Goal: Transaction & Acquisition: Purchase product/service

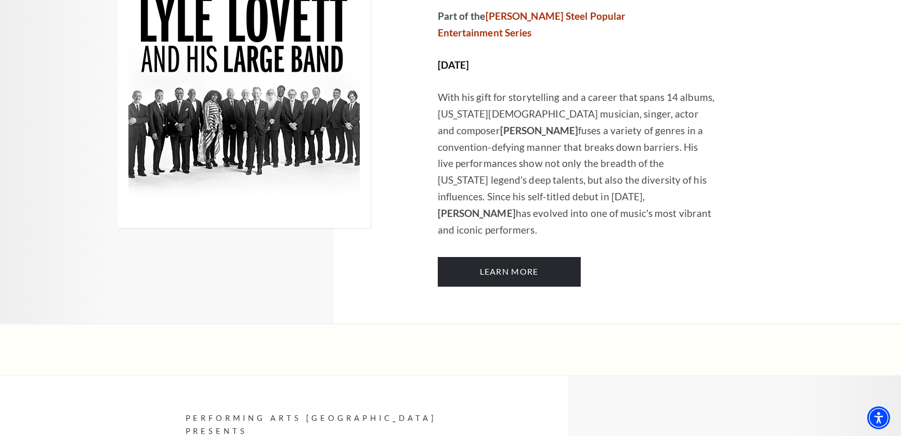
scroll to position [682, 0]
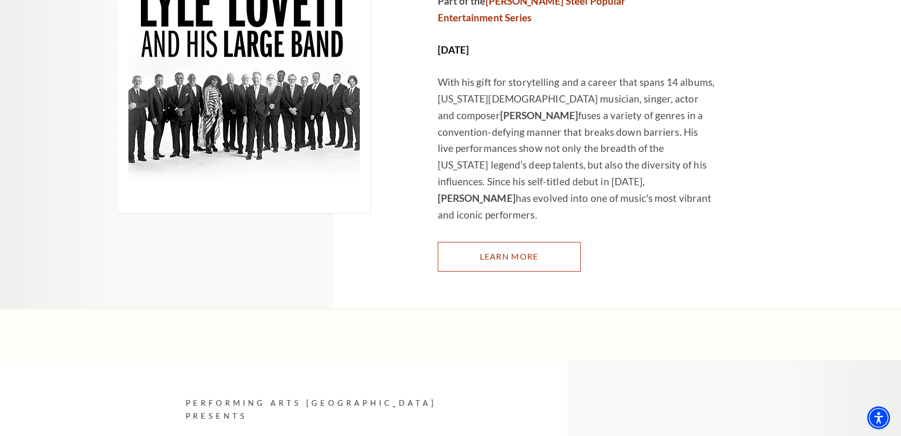
click at [505, 242] on link "Learn More" at bounding box center [509, 256] width 143 height 29
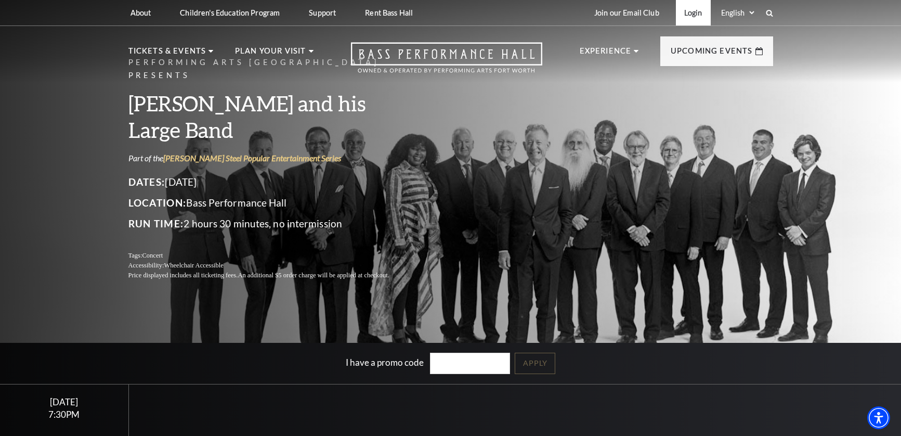
click at [692, 13] on link "Login" at bounding box center [693, 12] width 35 height 25
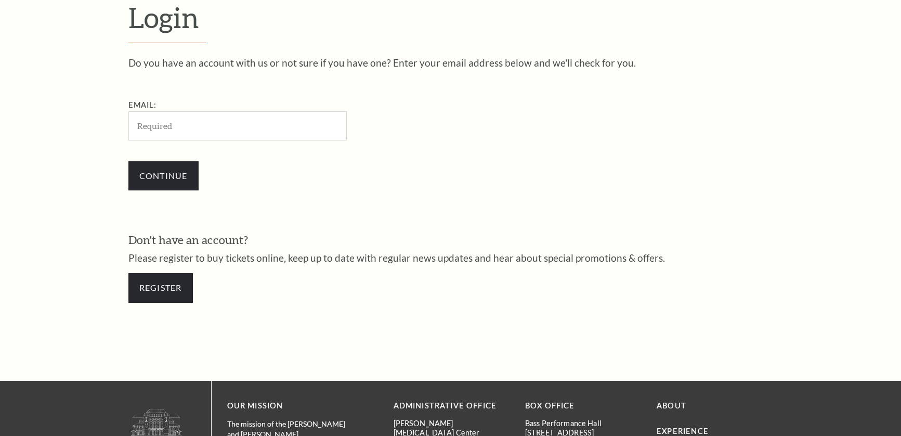
scroll to position [330, 0]
click at [191, 121] on input "Email:" at bounding box center [237, 125] width 218 height 29
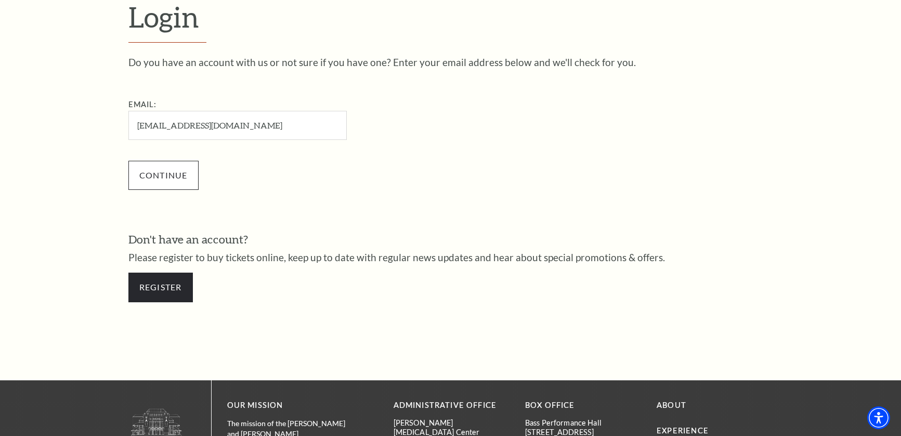
type input "jeffandamymoss@gmail.com"
click at [175, 178] on input "Continue" at bounding box center [163, 175] width 70 height 29
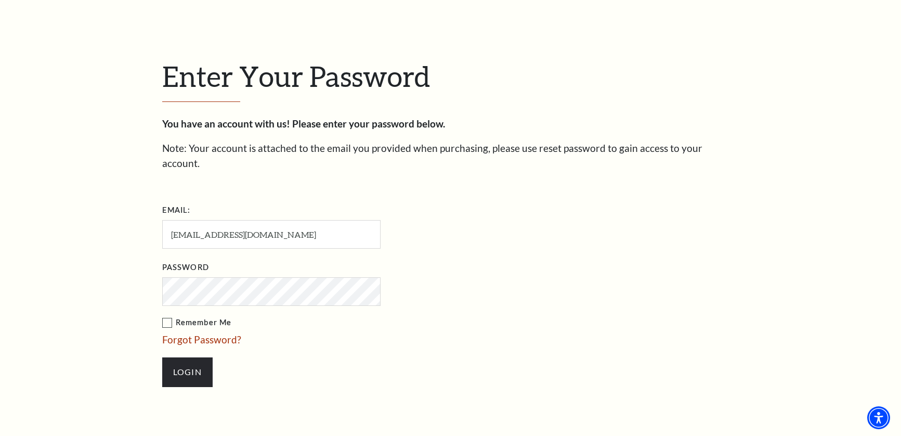
scroll to position [279, 0]
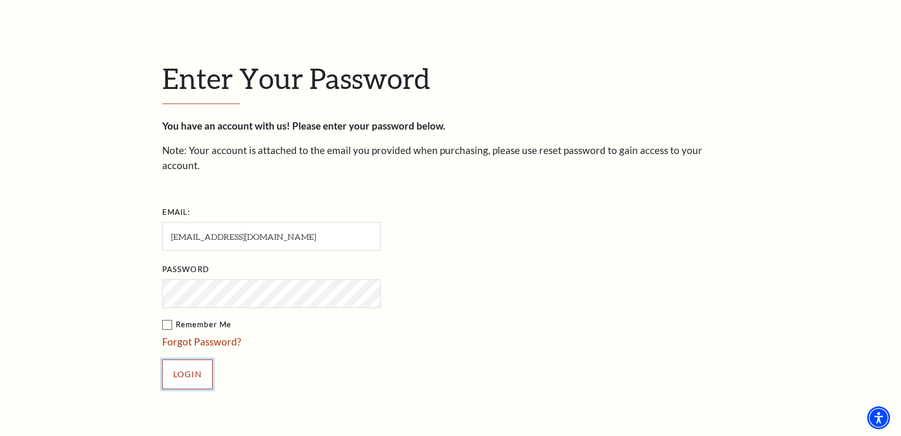
click at [191, 359] on input "Login" at bounding box center [187, 373] width 50 height 29
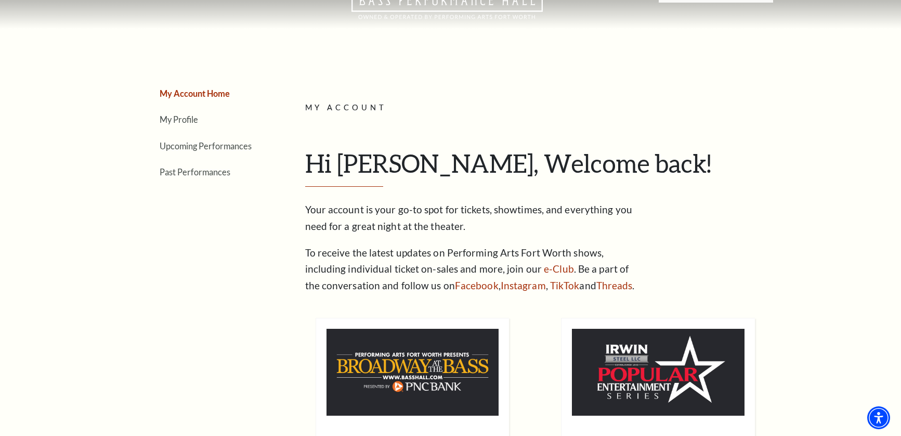
scroll to position [69, 0]
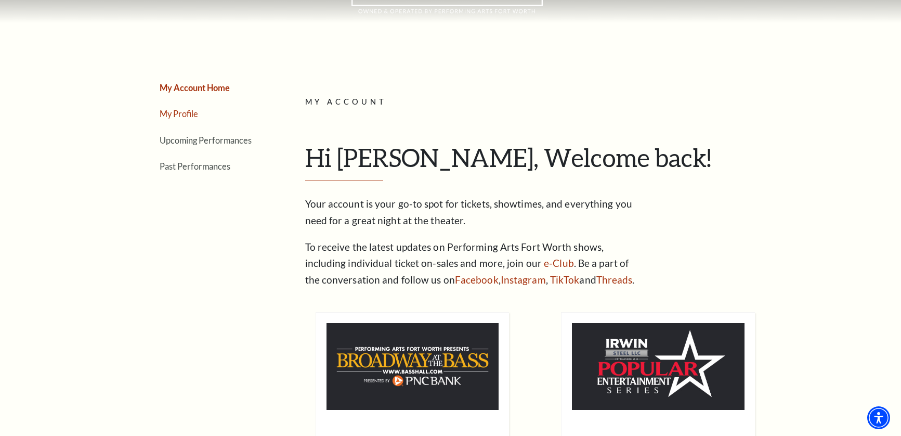
click at [181, 111] on link "My Profile" at bounding box center [179, 114] width 38 height 10
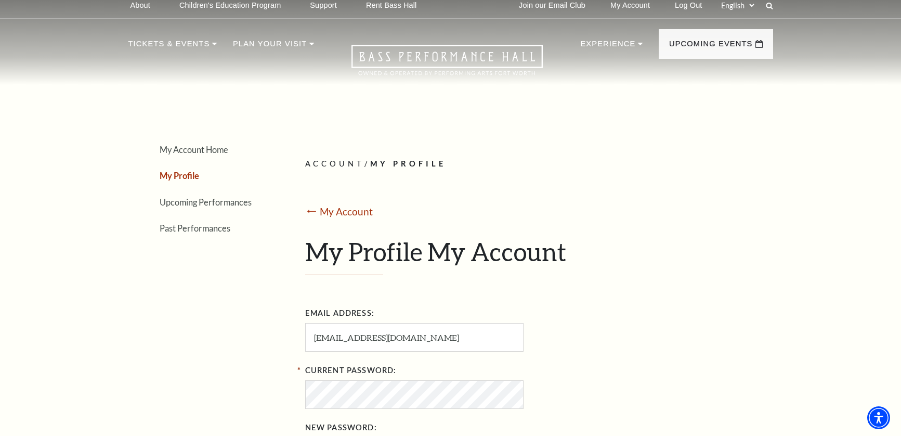
scroll to position [0, 0]
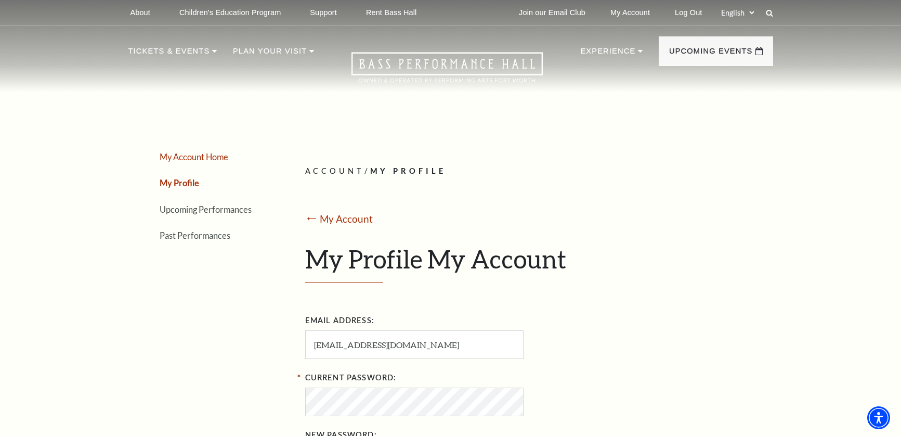
click at [196, 157] on link "My Account Home" at bounding box center [194, 157] width 69 height 10
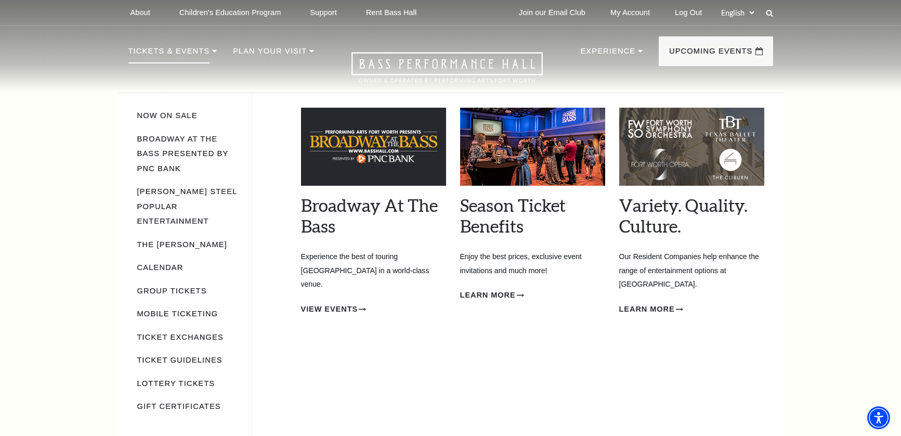
click at [176, 49] on p "Tickets & Events" at bounding box center [169, 54] width 82 height 19
click at [187, 117] on link "Now On Sale" at bounding box center [167, 115] width 60 height 8
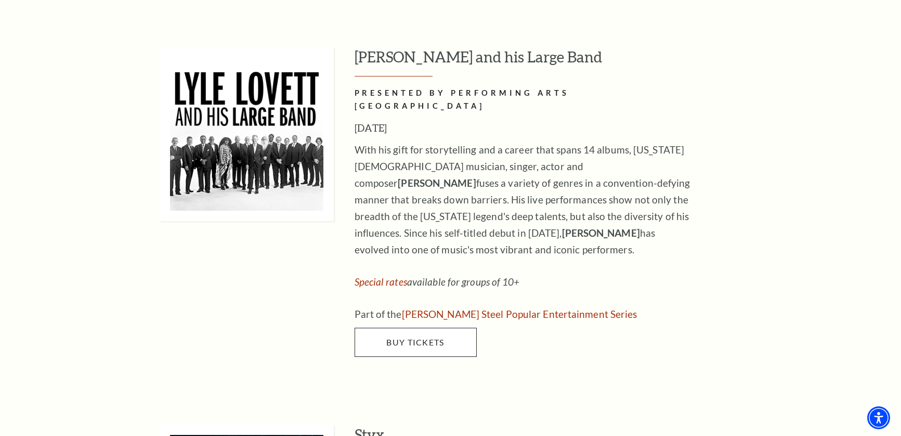
scroll to position [1018, 0]
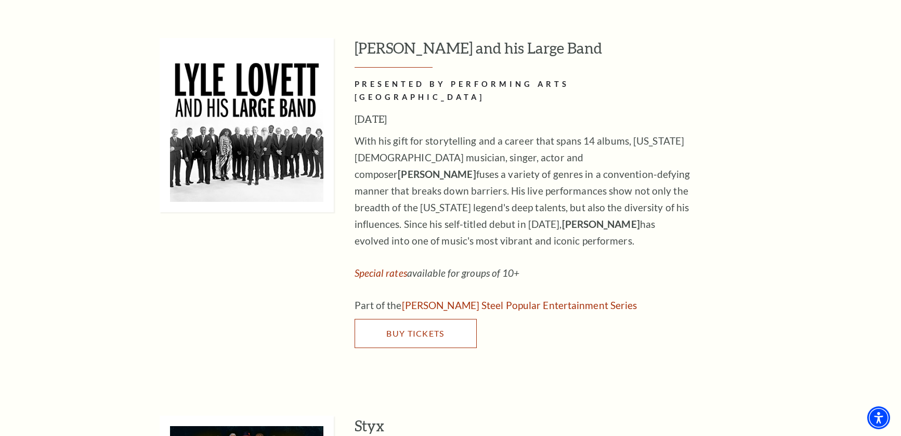
click at [425, 328] on span "Buy Tickets" at bounding box center [415, 333] width 58 height 10
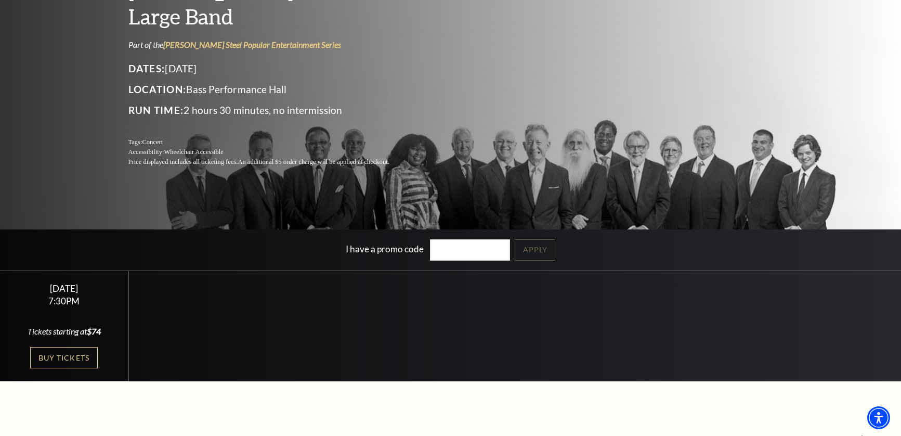
scroll to position [114, 0]
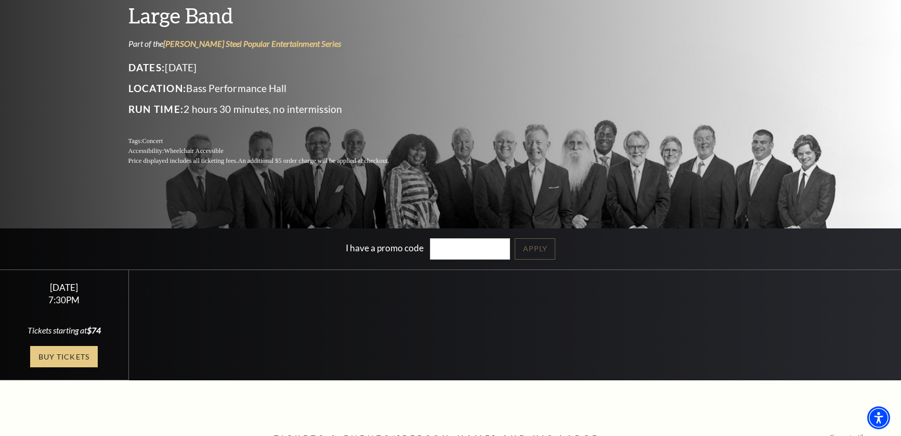
click at [77, 360] on link "Buy Tickets" at bounding box center [64, 356] width 68 height 21
click at [81, 356] on link "Buy Tickets" at bounding box center [64, 356] width 68 height 21
click at [71, 357] on link "Buy Tickets" at bounding box center [64, 356] width 68 height 21
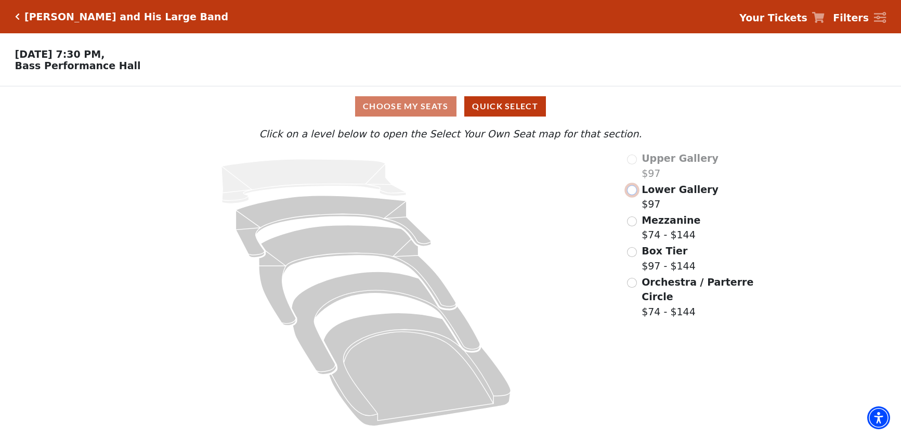
click at [634, 190] on input "Lower Gallery$97\a" at bounding box center [632, 190] width 10 height 10
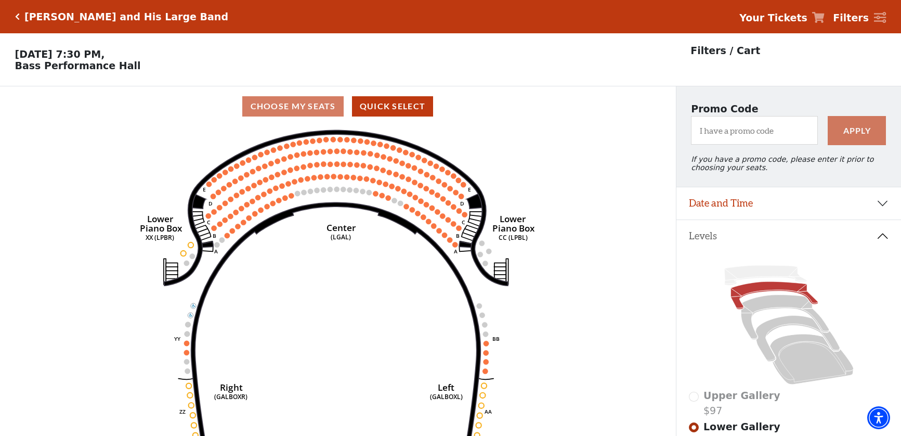
scroll to position [48, 0]
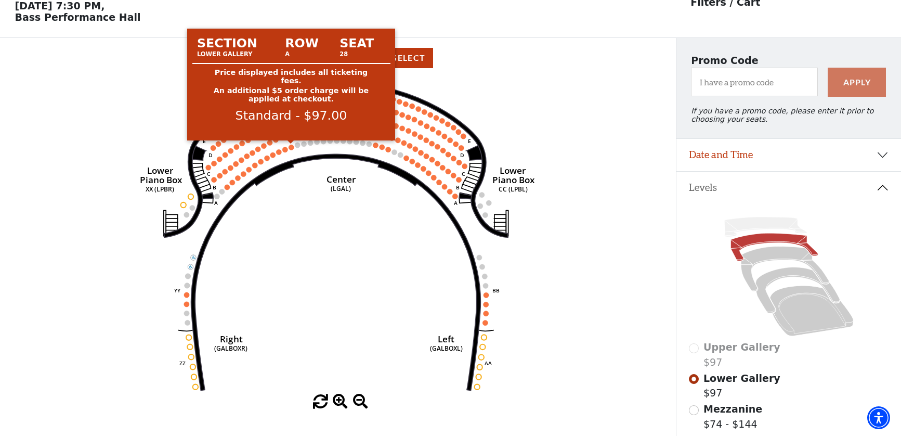
click at [292, 148] on circle at bounding box center [291, 147] width 5 height 5
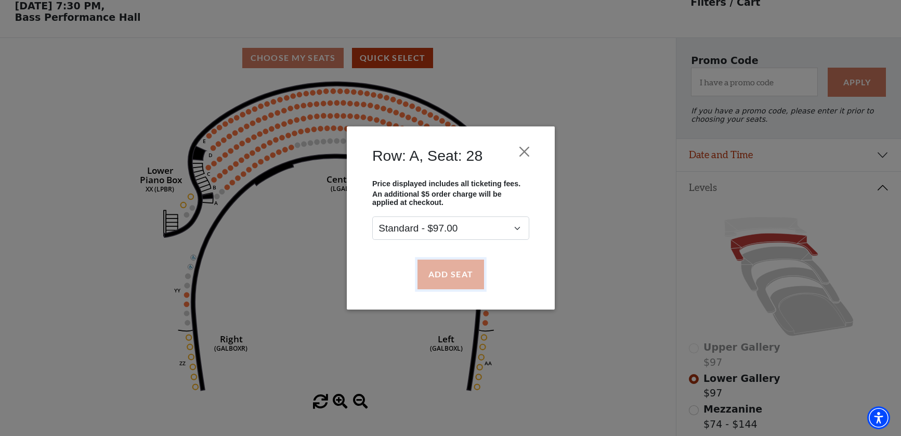
click at [445, 277] on button "Add Seat" at bounding box center [450, 274] width 67 height 29
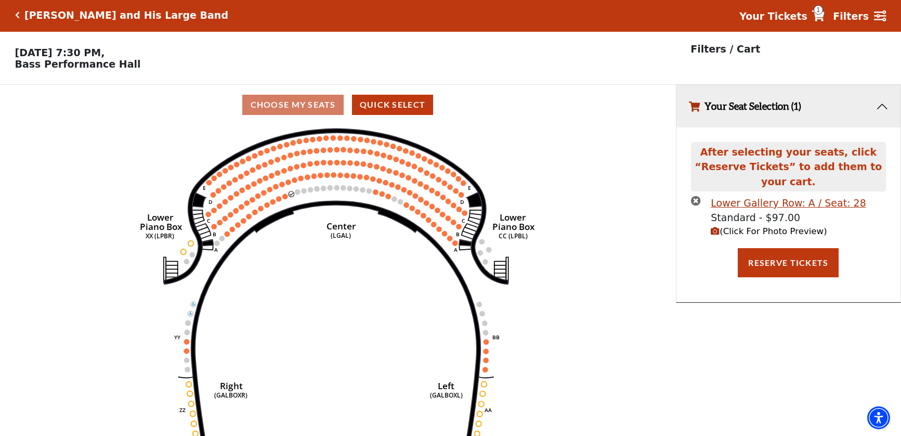
scroll to position [0, 0]
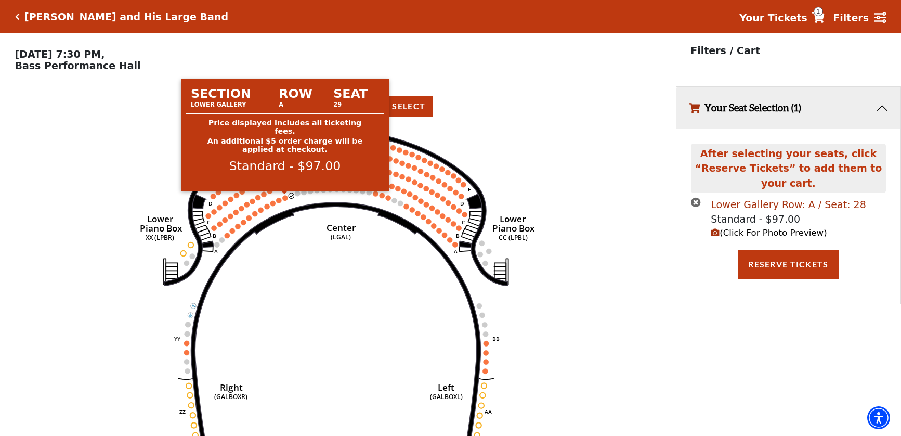
click at [286, 197] on circle at bounding box center [284, 197] width 5 height 5
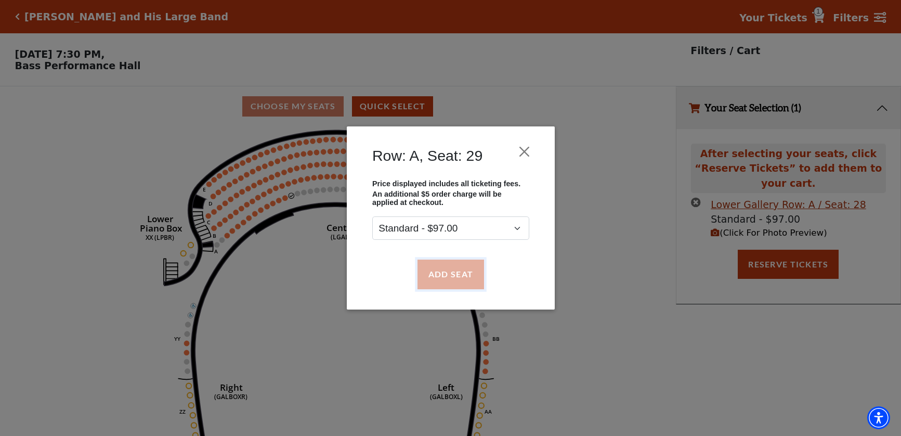
click at [440, 276] on button "Add Seat" at bounding box center [450, 274] width 67 height 29
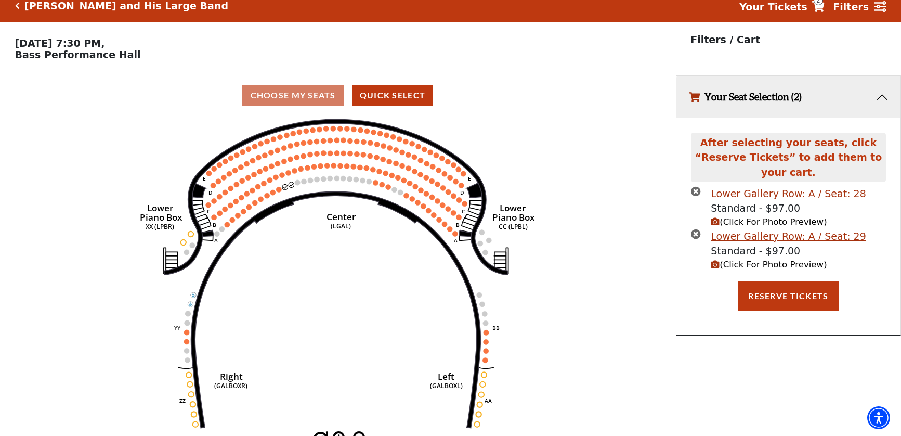
scroll to position [21, 0]
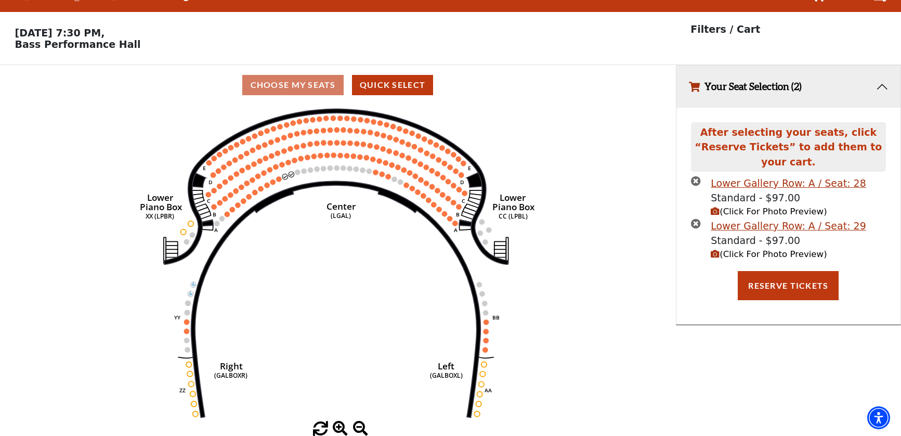
click at [596, 302] on icon "Right (GALBOXR) E D C B A E D C B A YY ZZ Left (GALBOXL) BB AA Center Lower Pia…" at bounding box center [338, 263] width 609 height 316
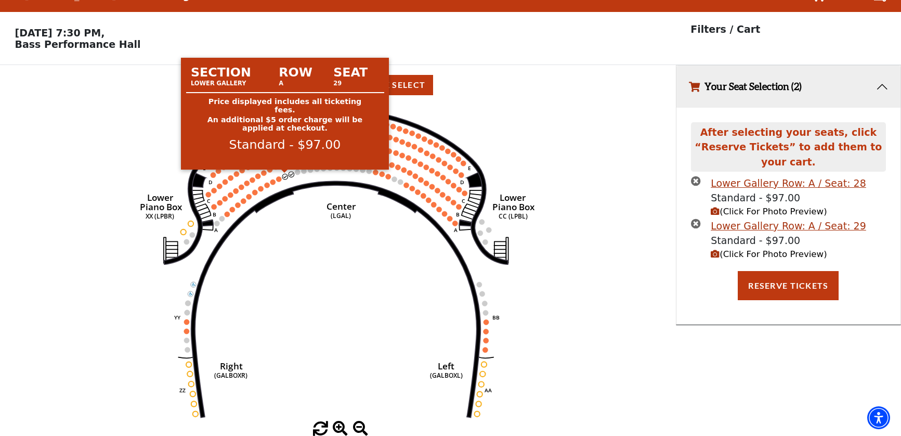
click at [285, 178] on circle at bounding box center [284, 176] width 5 height 5
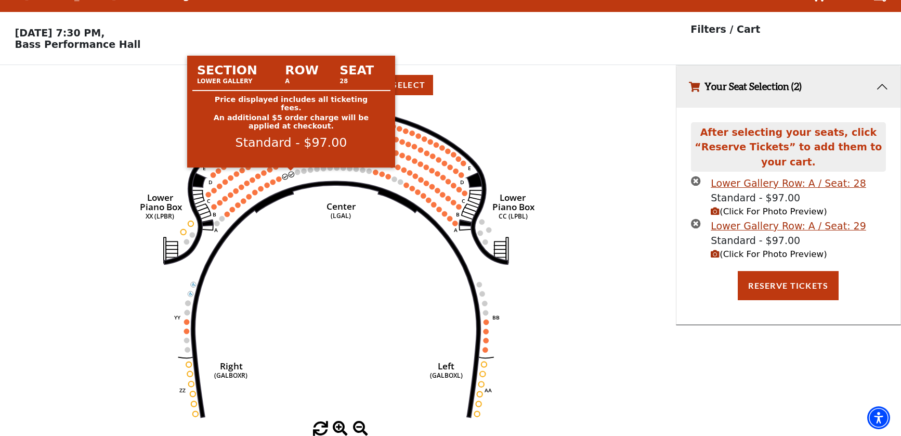
click at [291, 175] on circle at bounding box center [291, 174] width 5 height 5
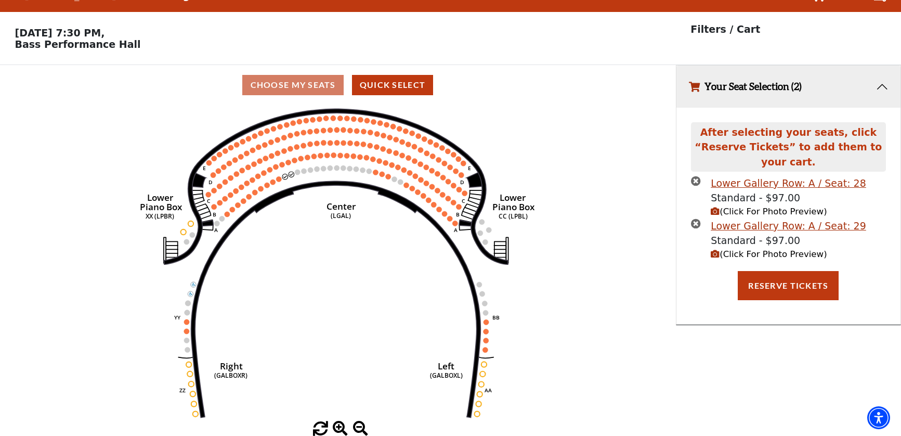
click at [644, 340] on div "Current Level Lower Gallery Click on a level below to open the Select Your Own …" at bounding box center [338, 270] width 676 height 331
click at [320, 92] on div "Choose My Seats Quick Select" at bounding box center [338, 85] width 676 height 20
click at [360, 88] on button "Quick Select" at bounding box center [393, 85] width 82 height 20
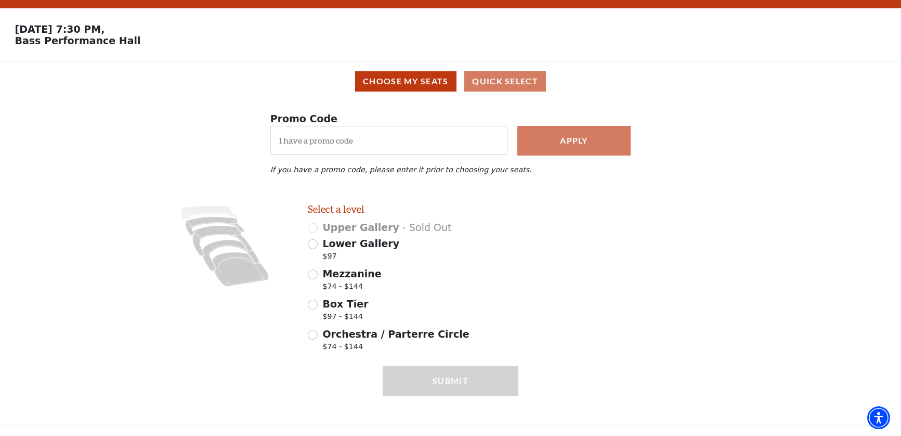
scroll to position [0, 0]
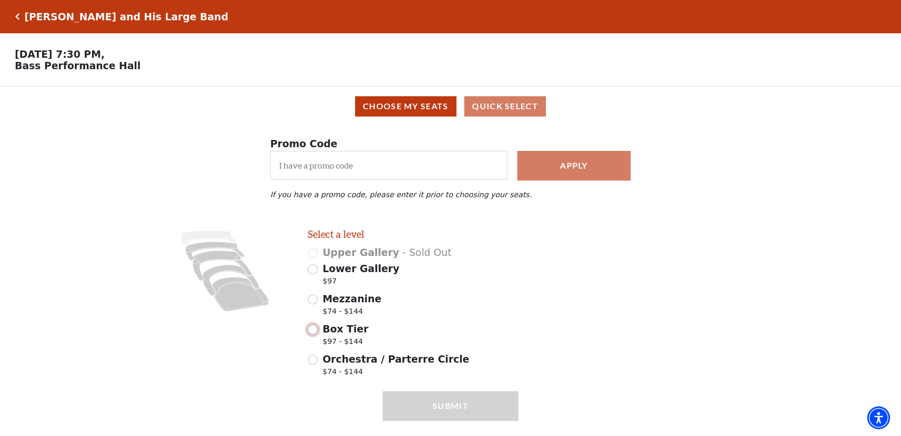
click at [315, 331] on input "Box Tier $97 - $144" at bounding box center [313, 330] width 10 height 10
radio input "true"
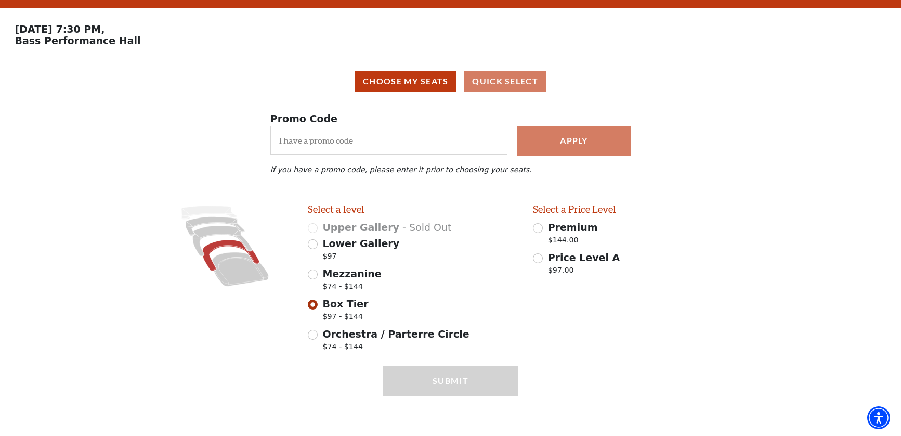
click at [570, 365] on div "Submit" at bounding box center [450, 390] width 901 height 69
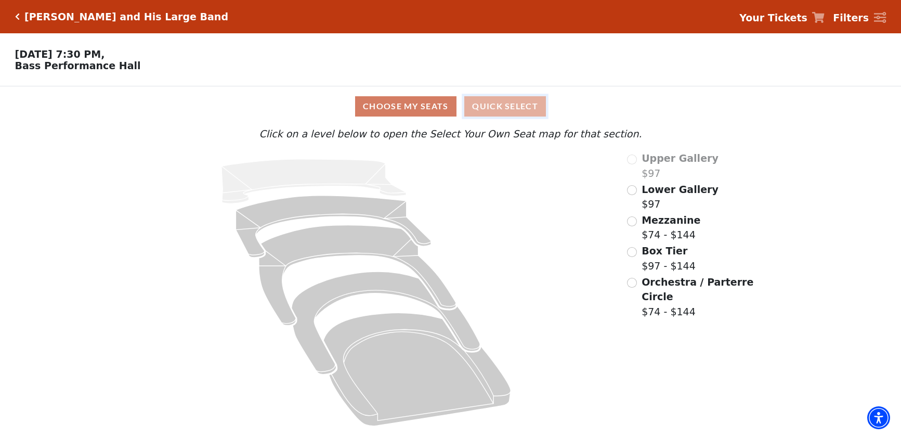
click at [511, 112] on button "Quick Select" at bounding box center [505, 106] width 82 height 20
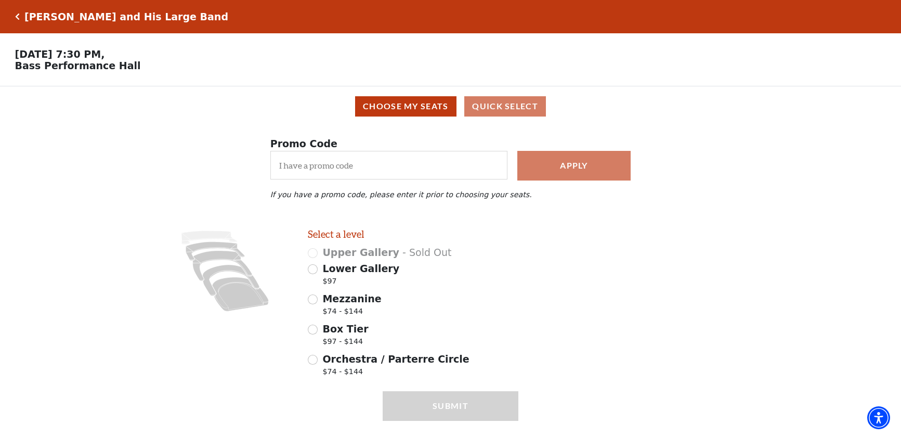
click at [214, 198] on div "Promo Code Apply If you have a promo code, please enter it prior to choosing yo…" at bounding box center [450, 177] width 901 height 102
click at [223, 256] on icon at bounding box center [222, 266] width 59 height 30
radio input "true"
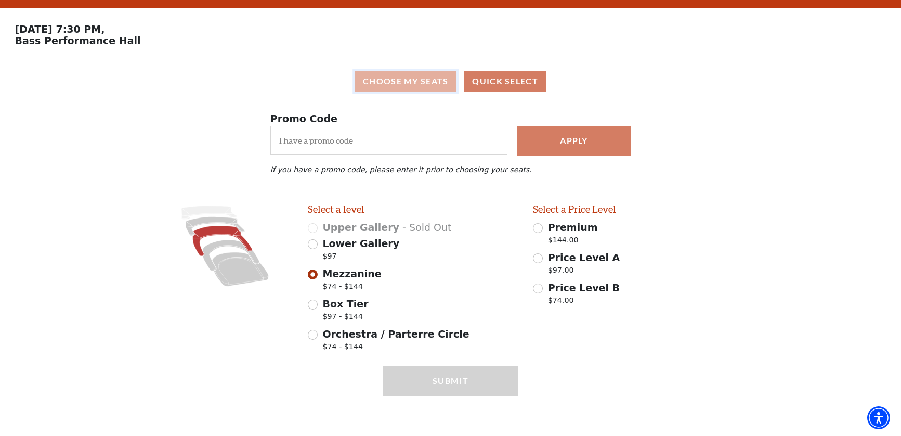
click at [426, 81] on button "Choose My Seats" at bounding box center [405, 81] width 101 height 20
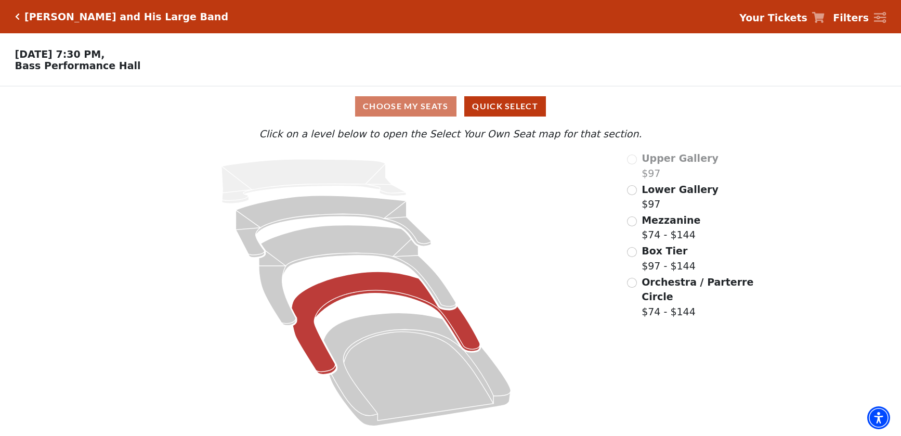
click at [391, 287] on icon at bounding box center [386, 323] width 189 height 103
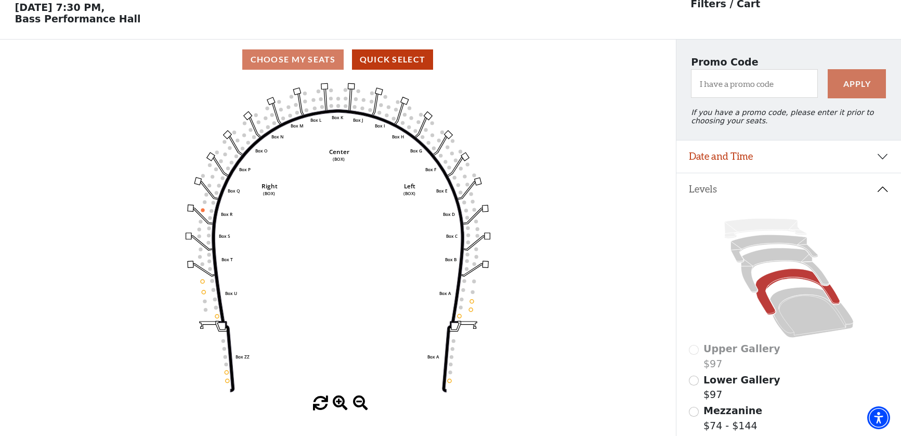
scroll to position [48, 0]
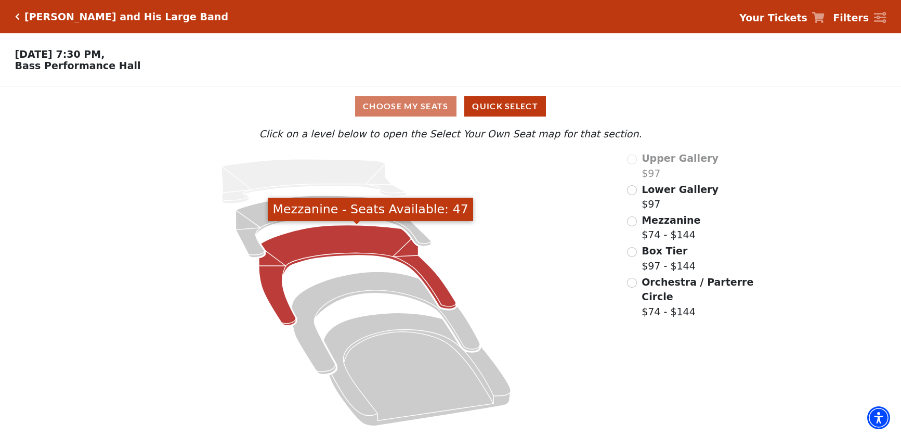
click at [337, 238] on icon "Mezzanine - Seats Available: 47" at bounding box center [357, 275] width 197 height 100
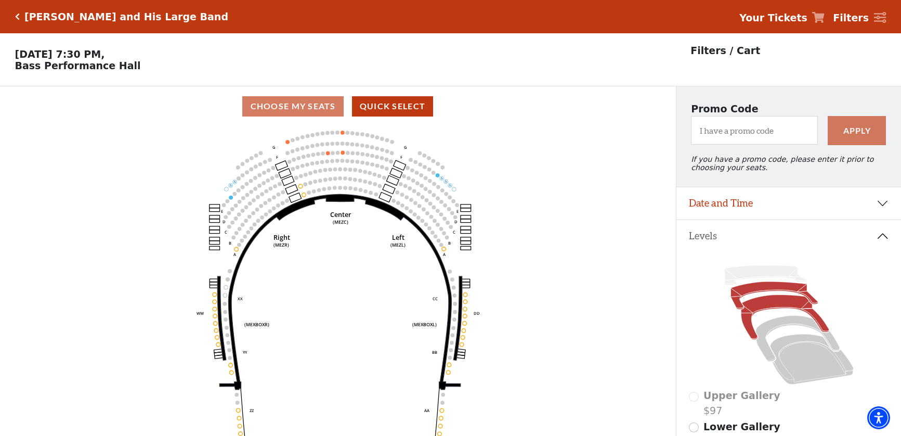
click at [788, 289] on icon at bounding box center [774, 296] width 87 height 28
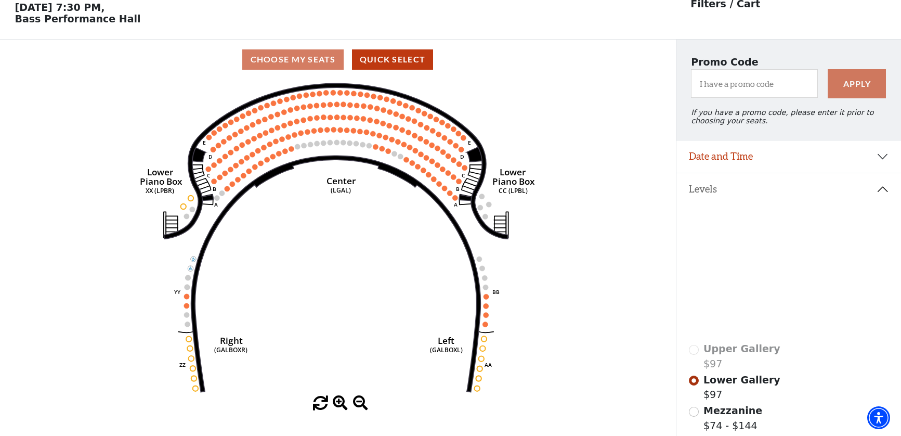
scroll to position [48, 0]
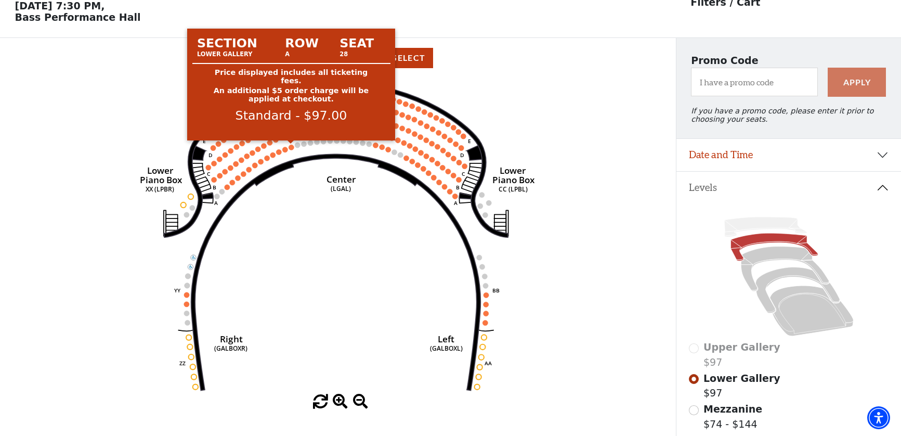
click at [292, 147] on circle at bounding box center [291, 147] width 5 height 5
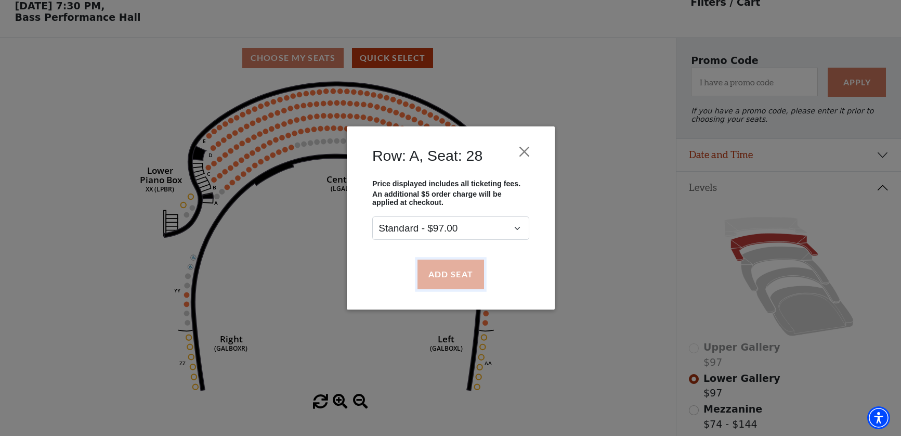
click at [463, 279] on button "Add Seat" at bounding box center [450, 274] width 67 height 29
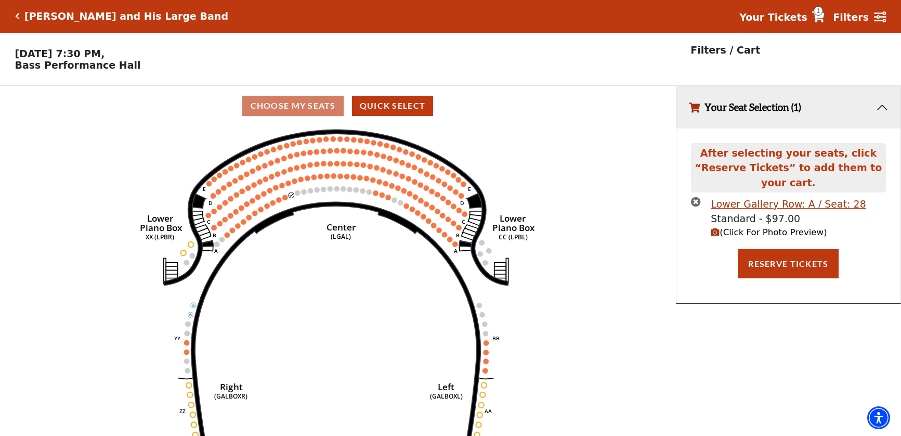
scroll to position [0, 0]
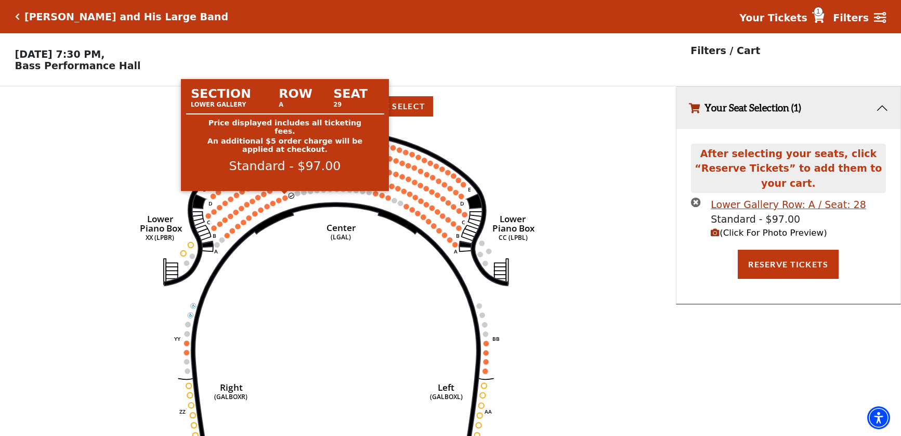
click at [285, 200] on circle at bounding box center [284, 197] width 5 height 5
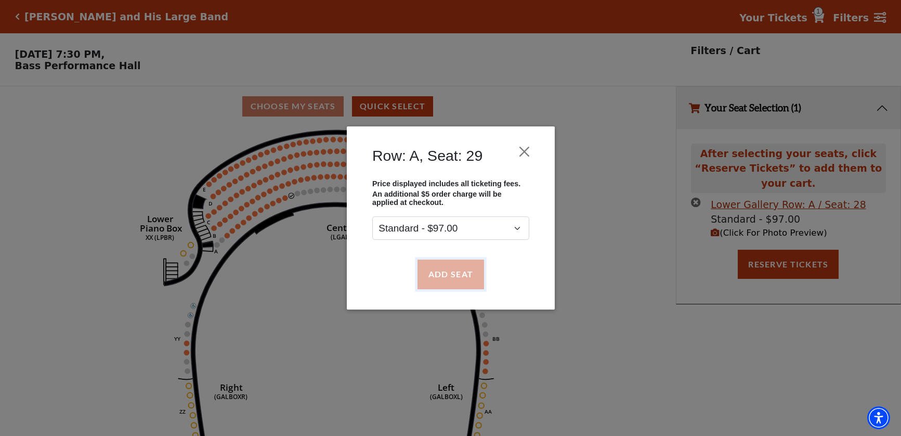
click at [466, 283] on button "Add Seat" at bounding box center [450, 274] width 67 height 29
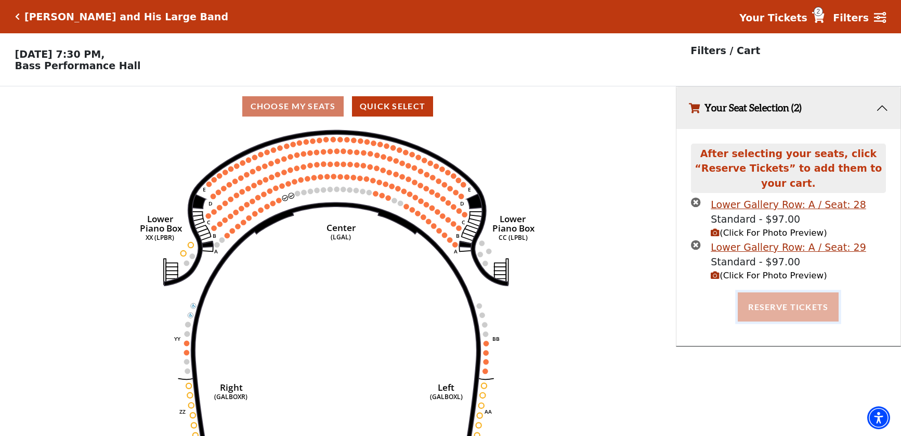
click at [789, 312] on button "Reserve Tickets" at bounding box center [788, 306] width 101 height 29
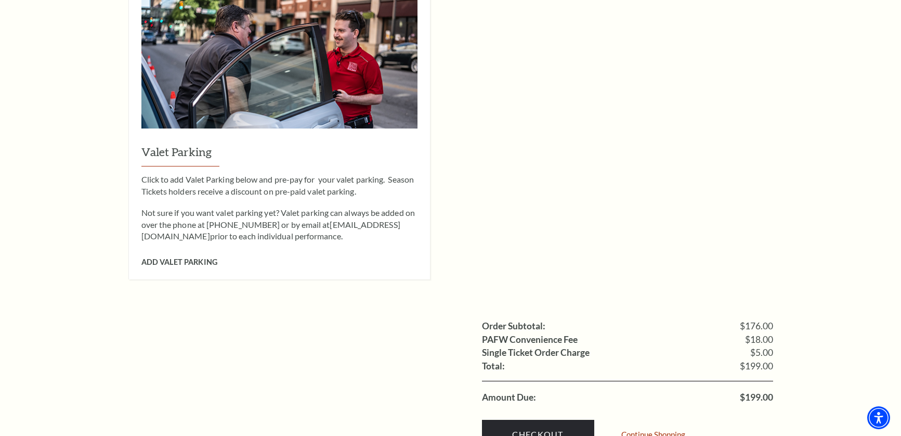
scroll to position [798, 0]
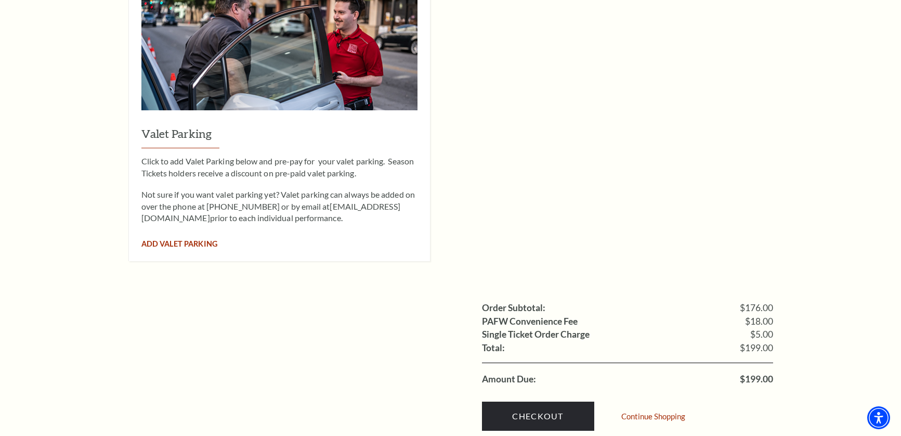
click at [193, 239] on span "Add Valet Parking" at bounding box center [179, 243] width 76 height 9
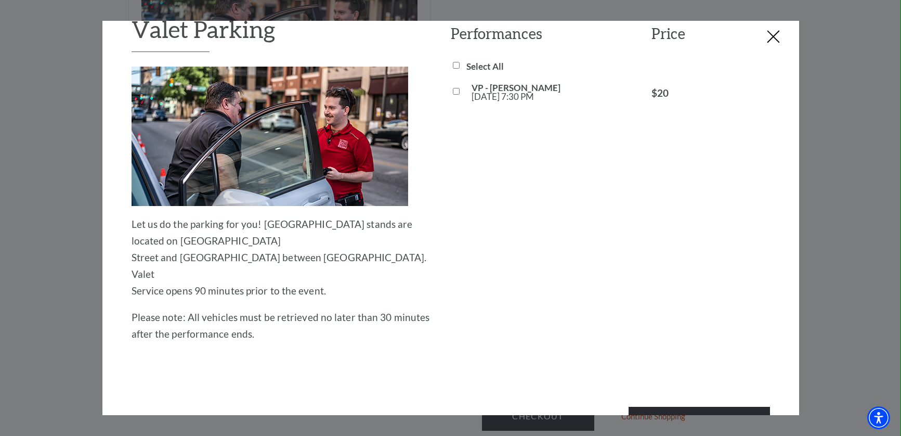
scroll to position [54, 0]
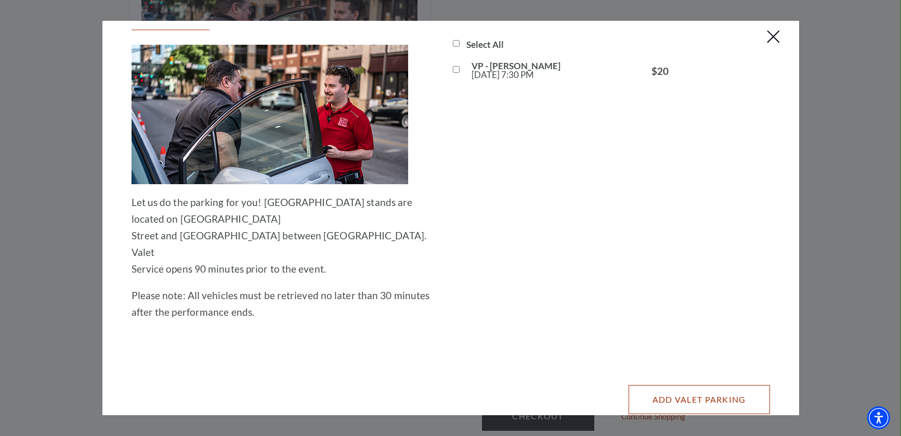
click at [697, 385] on button "Add Valet Parking" at bounding box center [699, 399] width 141 height 29
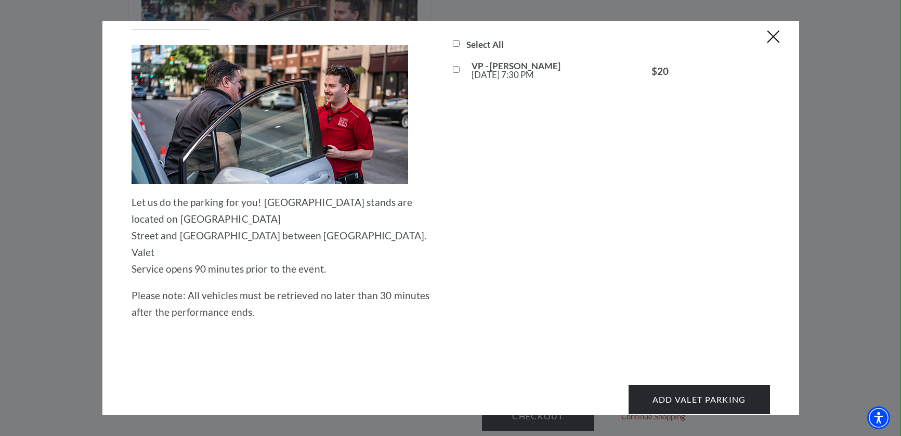
scroll to position [0, 0]
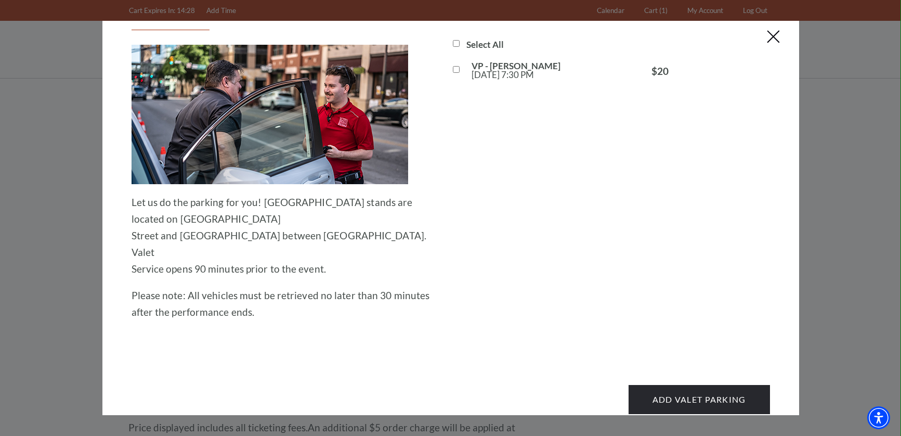
click at [458, 70] on input "VP - Lyle Lovett Fri, Oct 17 7:30 PM" at bounding box center [456, 69] width 7 height 7
checkbox input "true"
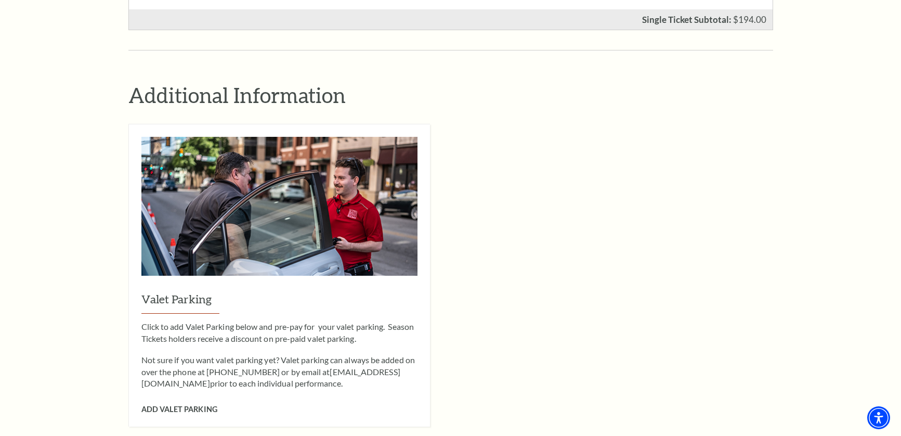
scroll to position [641, 0]
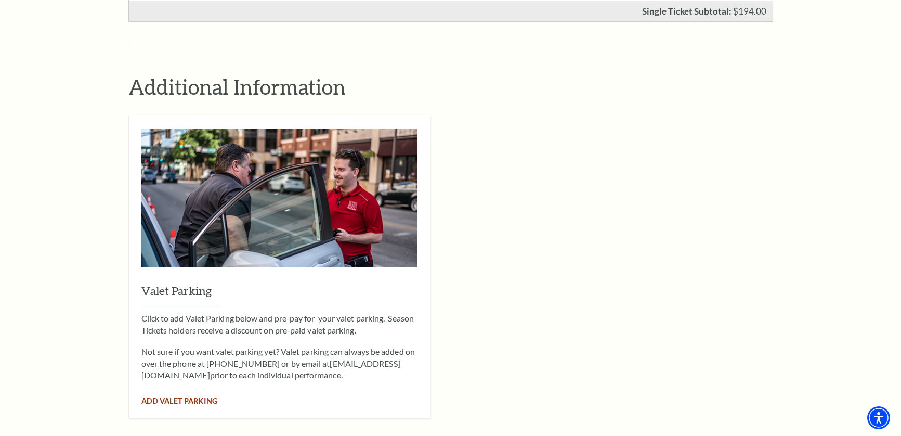
click at [180, 396] on span "Add Valet Parking" at bounding box center [179, 400] width 76 height 9
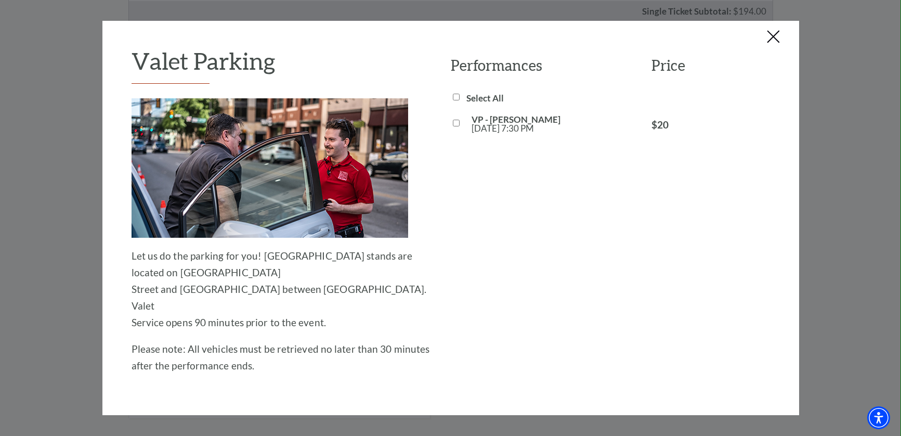
click at [457, 122] on input "VP - Lyle Lovett Fri, Oct 17 7:30 PM" at bounding box center [456, 123] width 7 height 7
checkbox input "true"
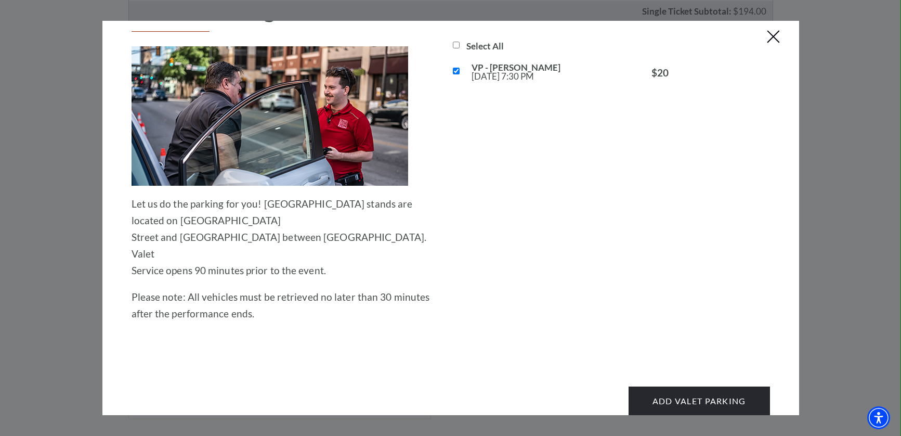
scroll to position [54, 0]
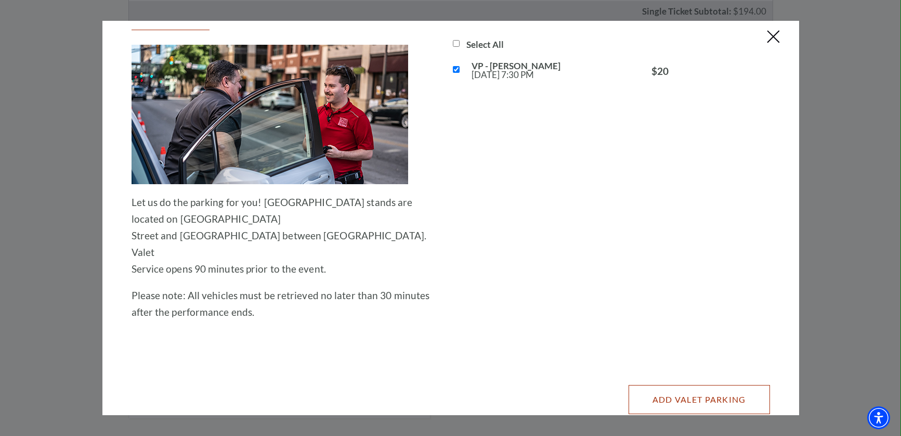
click at [681, 385] on button "Add Valet Parking" at bounding box center [699, 399] width 141 height 29
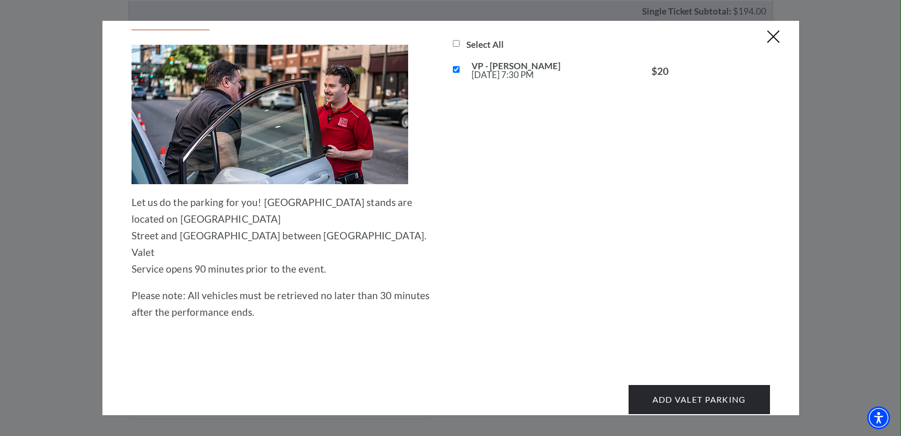
scroll to position [0, 0]
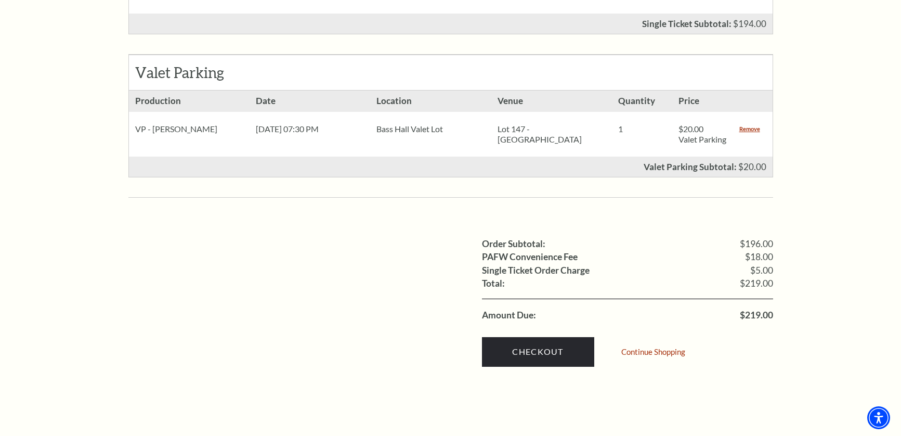
scroll to position [633, 0]
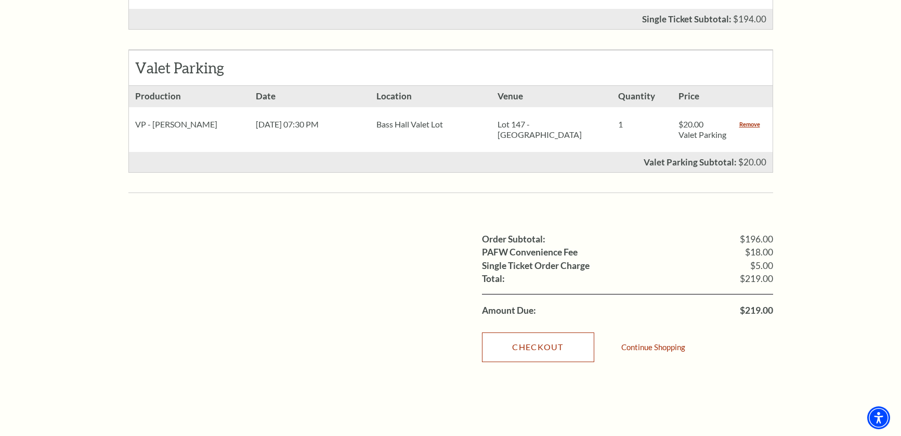
click at [538, 338] on link "Checkout" at bounding box center [538, 346] width 112 height 29
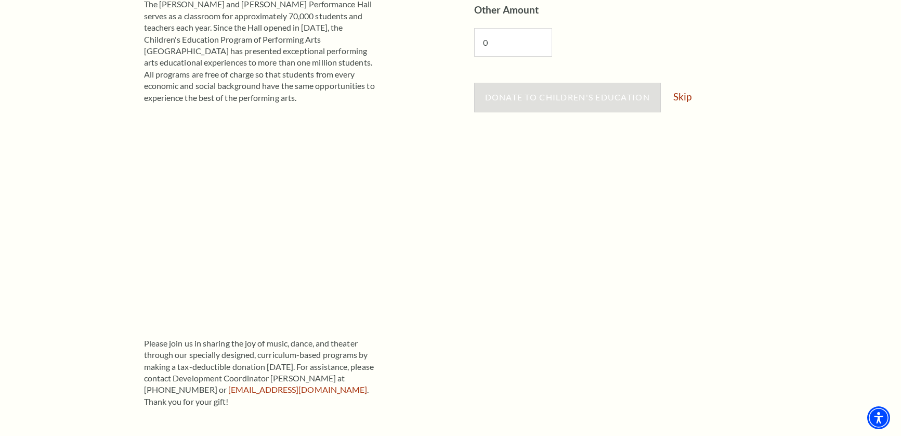
scroll to position [259, 0]
click at [685, 97] on link "Skip" at bounding box center [683, 96] width 18 height 10
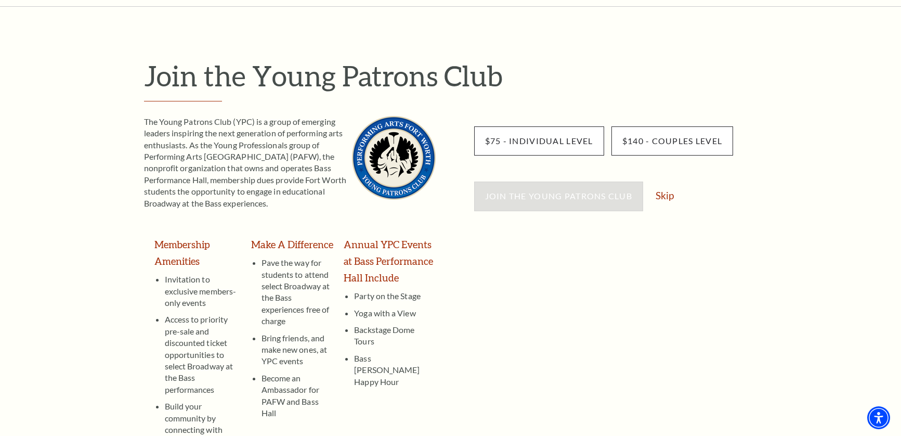
scroll to position [73, 0]
click at [667, 198] on link "Skip" at bounding box center [665, 194] width 18 height 10
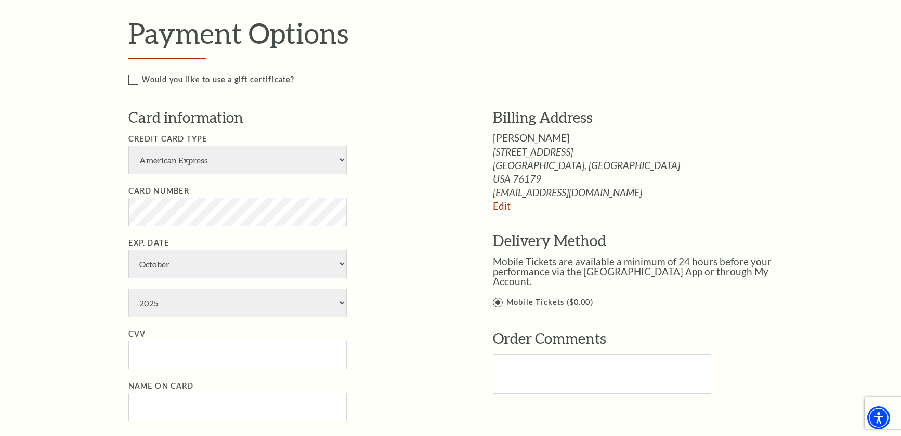
scroll to position [624, 0]
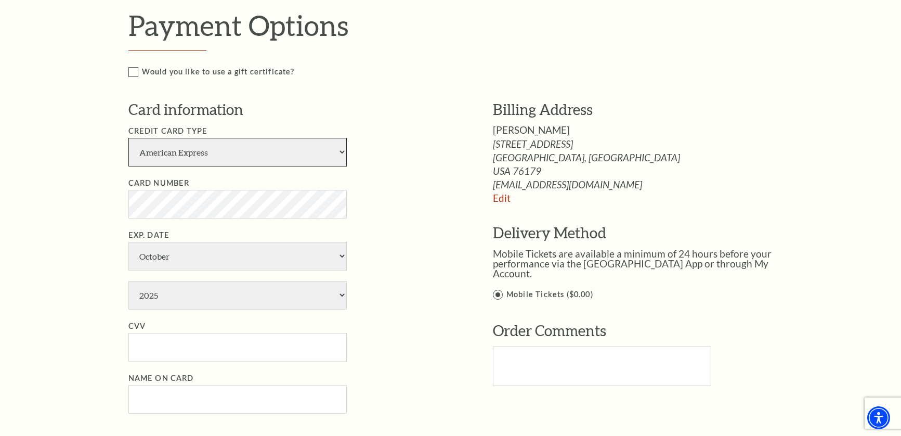
click at [342, 162] on select "American Express Visa Master Card Discover" at bounding box center [237, 152] width 218 height 29
select select "25"
click at [128, 148] on select "American Express Visa Master Card Discover" at bounding box center [237, 152] width 218 height 29
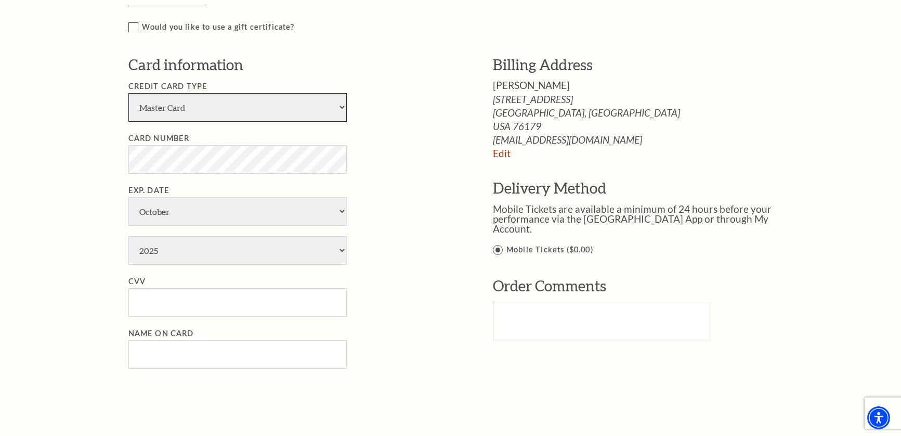
scroll to position [670, 0]
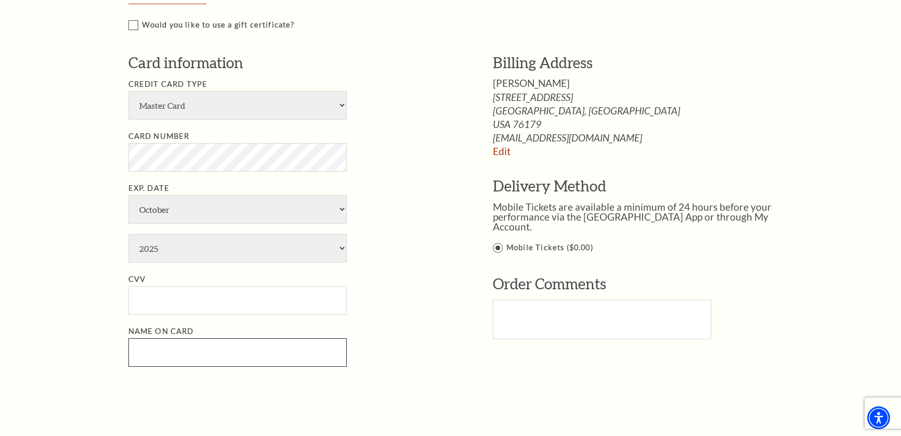
click at [156, 362] on input "Name on Card" at bounding box center [237, 352] width 218 height 29
type input "[PERSON_NAME]"
click at [370, 350] on li "Name on Card [PERSON_NAME]" at bounding box center [294, 346] width 333 height 42
click at [342, 259] on select "2025 2026 2027 2028 2029 2030 2031 2032 2033 2034" at bounding box center [237, 248] width 218 height 29
select select "2027"
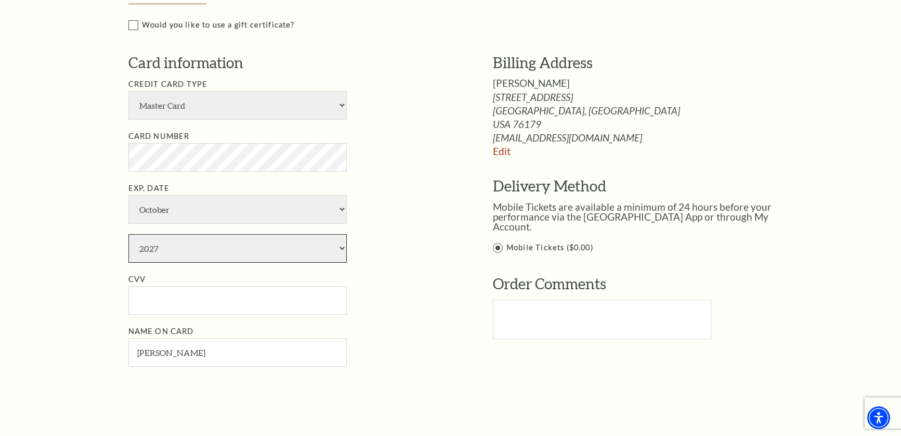
click at [128, 244] on select "2025 2026 2027 2028 2029 2030 2031 2032 2033 2034" at bounding box center [237, 248] width 218 height 29
click at [343, 218] on select "January February March April May June July August September October November De…" at bounding box center [237, 209] width 218 height 29
select select "9"
click at [128, 205] on select "January February March April May June July August September October November De…" at bounding box center [237, 209] width 218 height 29
click at [341, 259] on select "2025 2026 2027 2028 2029 2030 2031 2032 2033 2034" at bounding box center [237, 248] width 218 height 29
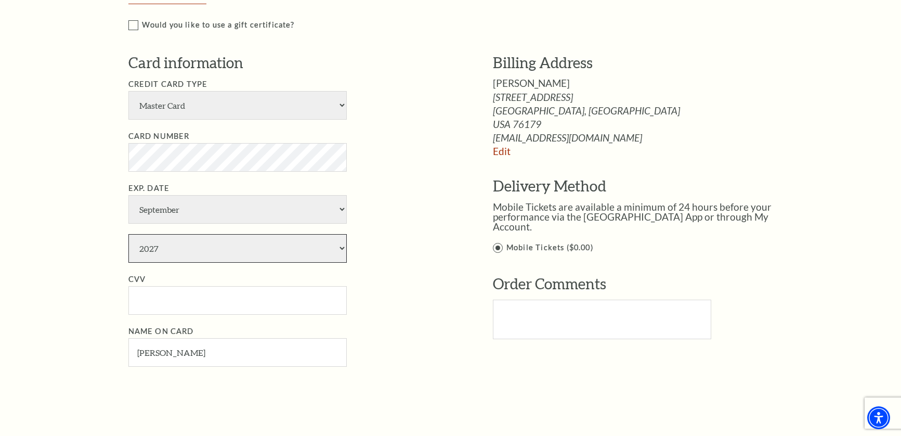
select select "2029"
click at [128, 244] on select "2025 2026 2027 2028 2029 2030 2031 2032 2033 2034" at bounding box center [237, 248] width 218 height 29
click at [166, 310] on input "CVV" at bounding box center [237, 300] width 218 height 29
type input "887"
drag, startPoint x: 154, startPoint y: 361, endPoint x: 160, endPoint y: 363, distance: 5.9
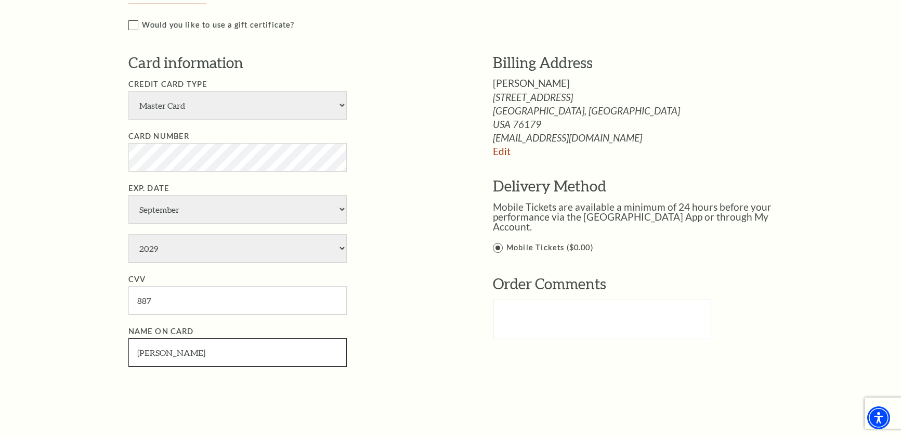
click at [154, 361] on input "[PERSON_NAME]" at bounding box center [237, 352] width 218 height 29
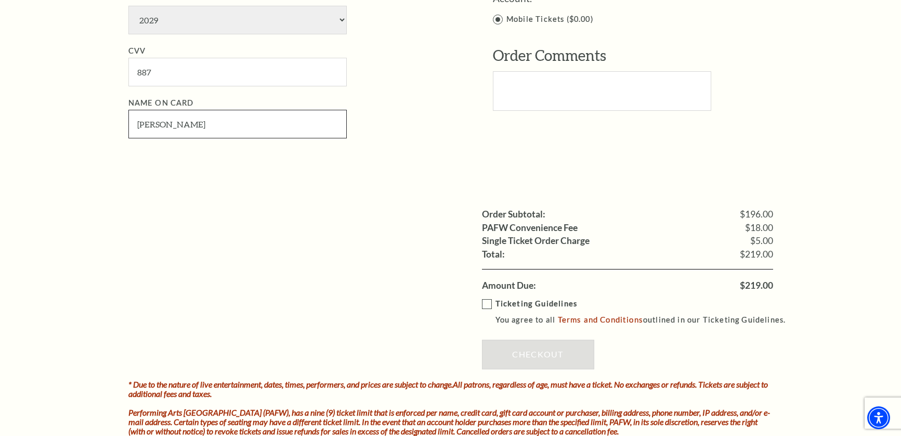
scroll to position [905, 0]
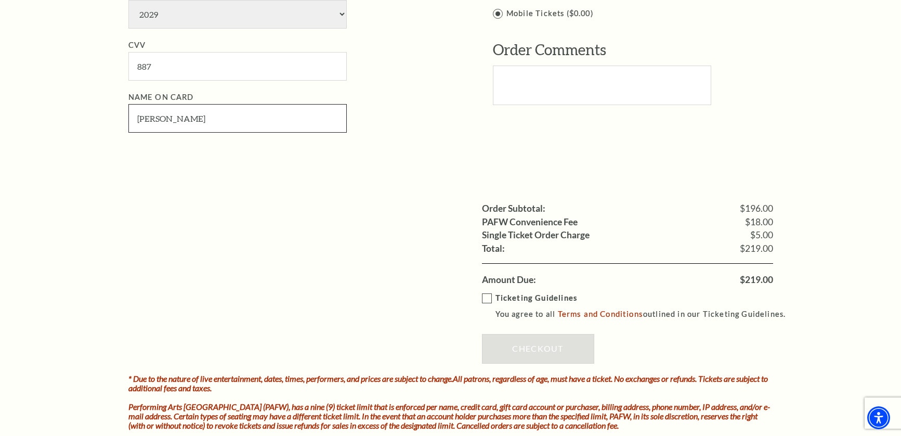
type input "[PERSON_NAME]"
click at [485, 305] on label "Ticketing Guidelines You agree to all Terms and Conditions outlined in our Tick…" at bounding box center [639, 306] width 314 height 29
click at [0, 0] on input "Ticketing Guidelines You agree to all Terms and Conditions outlined in our Tick…" at bounding box center [0, 0] width 0 height 0
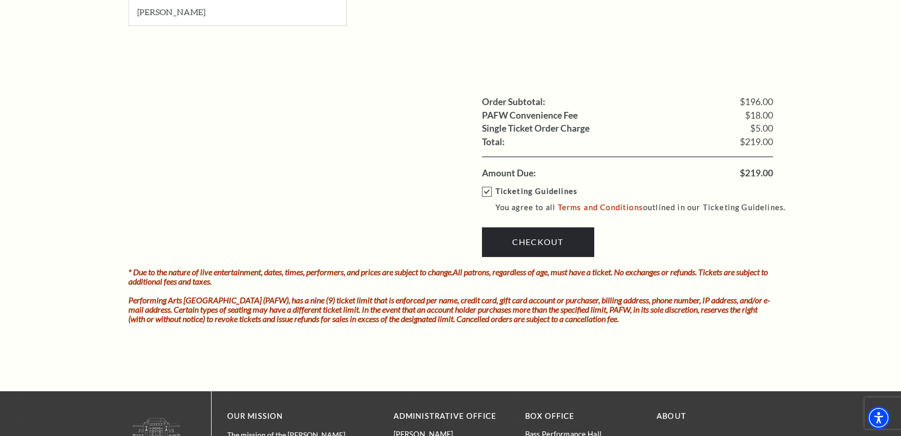
scroll to position [1016, 0]
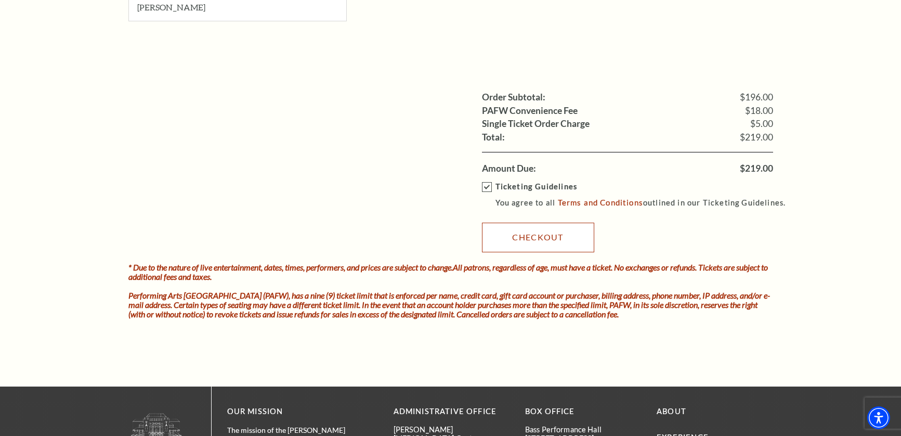
click at [535, 252] on link "Checkout" at bounding box center [538, 237] width 112 height 29
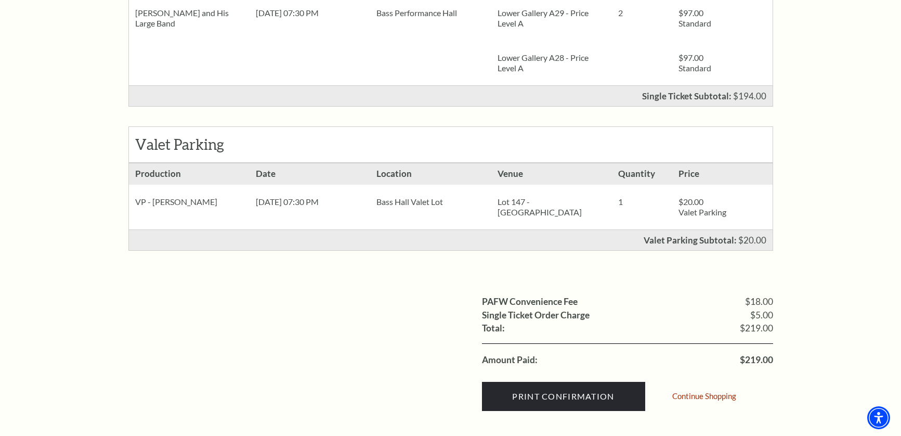
scroll to position [290, 0]
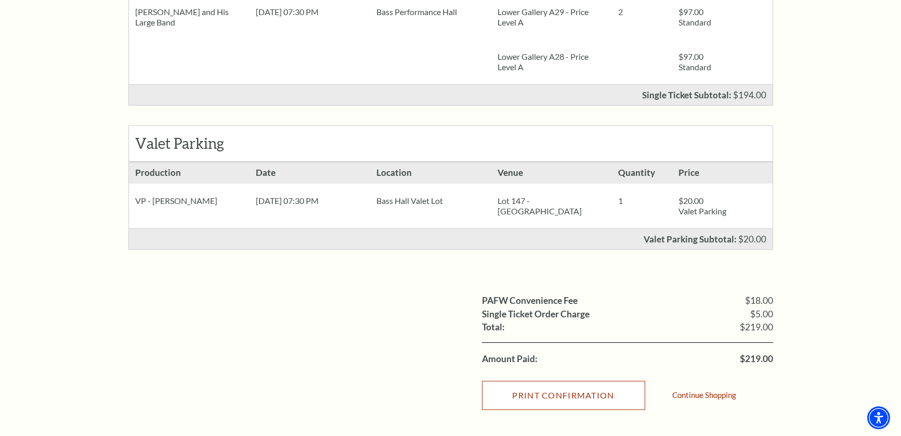
click at [583, 402] on input "Print Confirmation" at bounding box center [563, 395] width 163 height 29
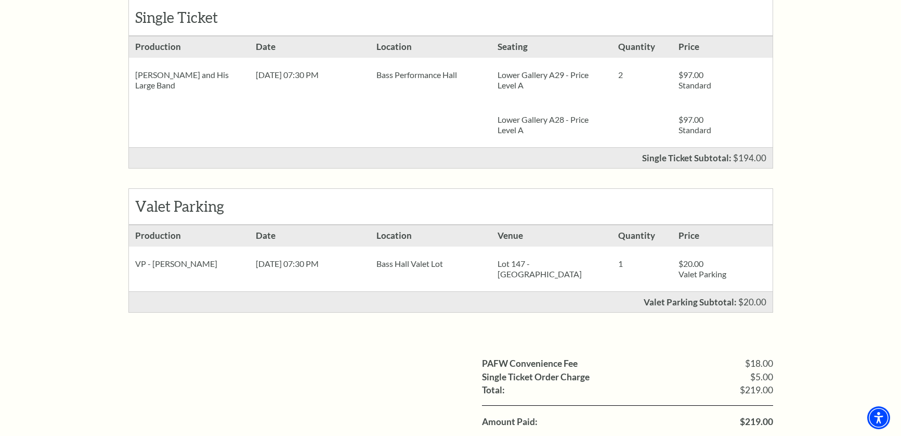
scroll to position [0, 0]
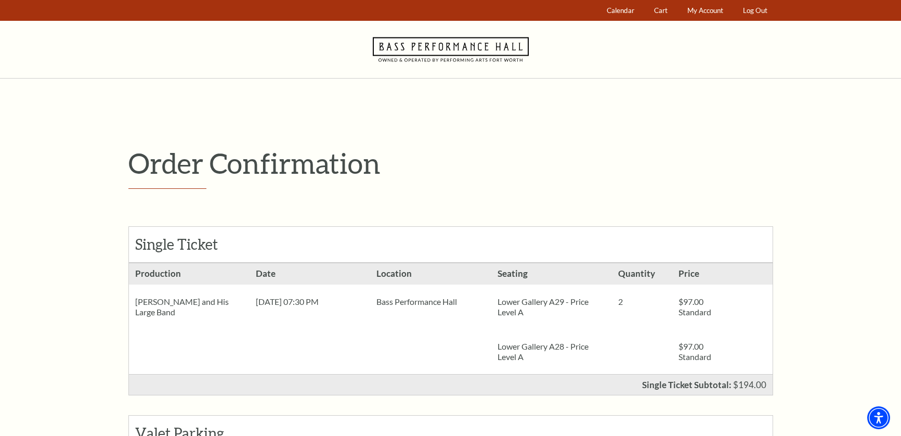
click at [435, 92] on div "Order Confirmation Single Ticket Production Lower Gallery A29 - Price Level A" at bounding box center [451, 428] width 666 height 699
click at [500, 49] on use "Navigate to Bass Performance Hall homepage" at bounding box center [451, 49] width 156 height 24
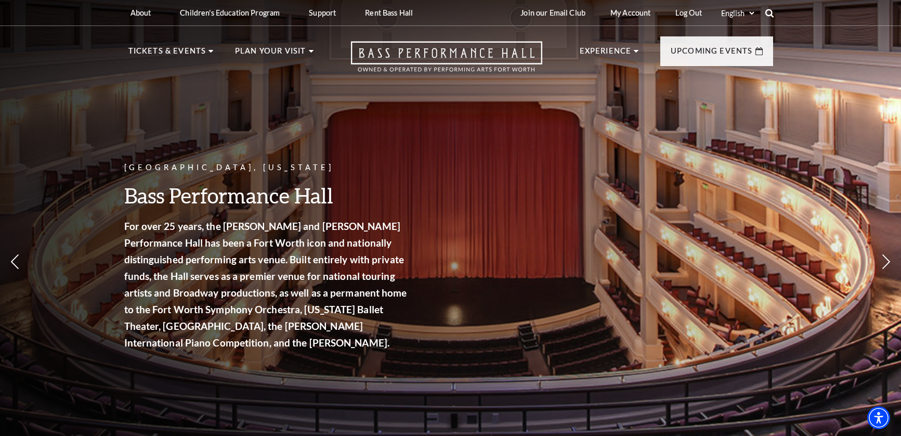
click at [772, 16] on use at bounding box center [769, 13] width 8 height 8
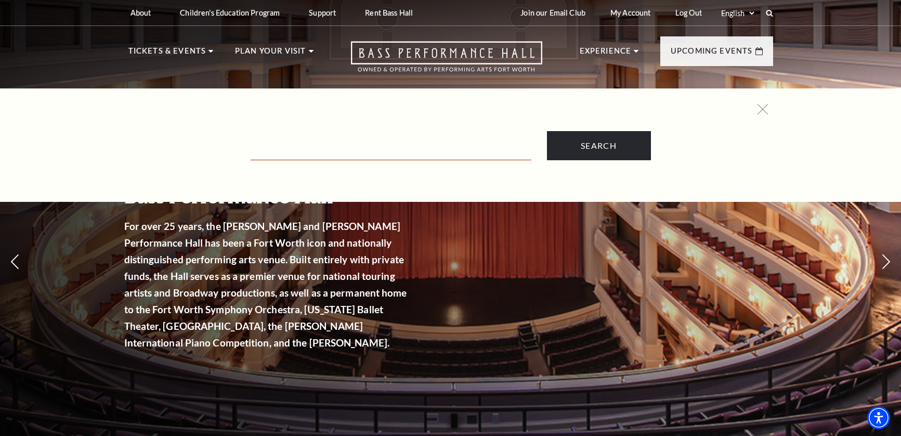
click at [417, 143] on input "Text field" at bounding box center [391, 149] width 281 height 21
type input "lot 147"
click at [547, 131] on input "Search" at bounding box center [599, 145] width 104 height 29
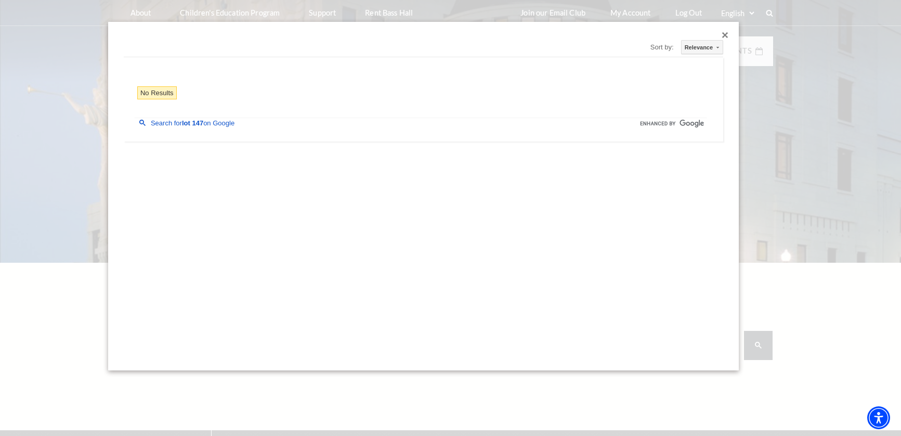
click at [726, 35] on div "Close dialog" at bounding box center [725, 35] width 6 height 6
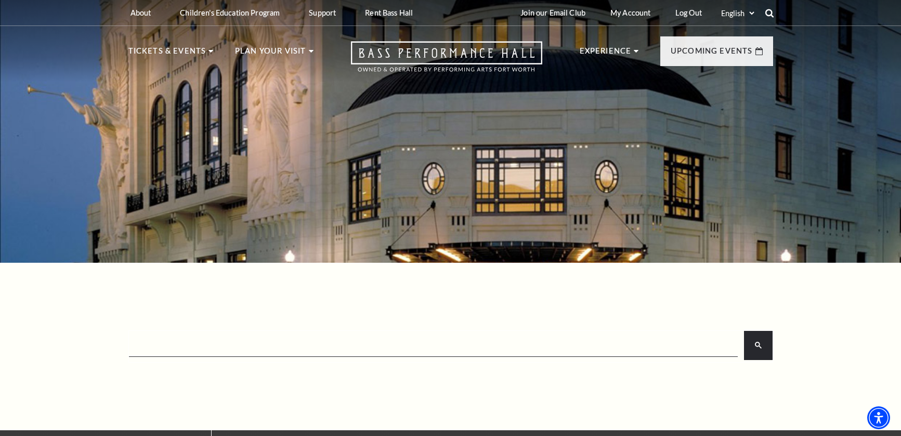
click at [770, 14] on icon at bounding box center [769, 12] width 9 height 9
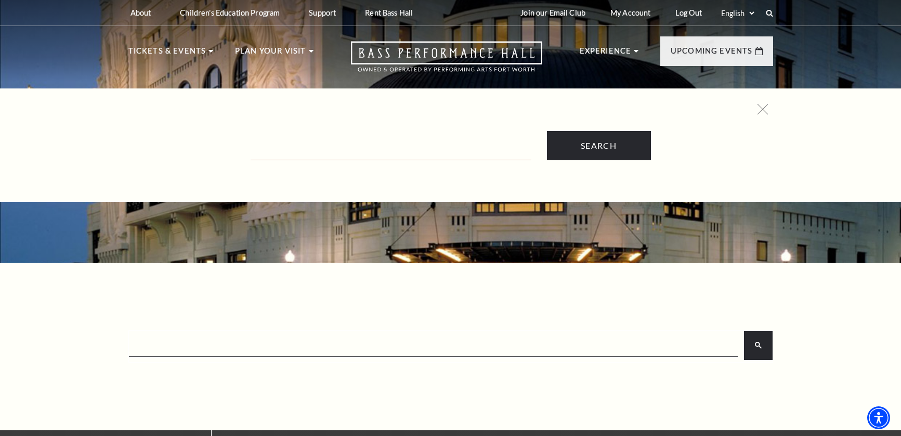
click at [386, 151] on input "Text field" at bounding box center [391, 149] width 281 height 21
type input "parking"
click at [547, 131] on input "Search" at bounding box center [599, 145] width 104 height 29
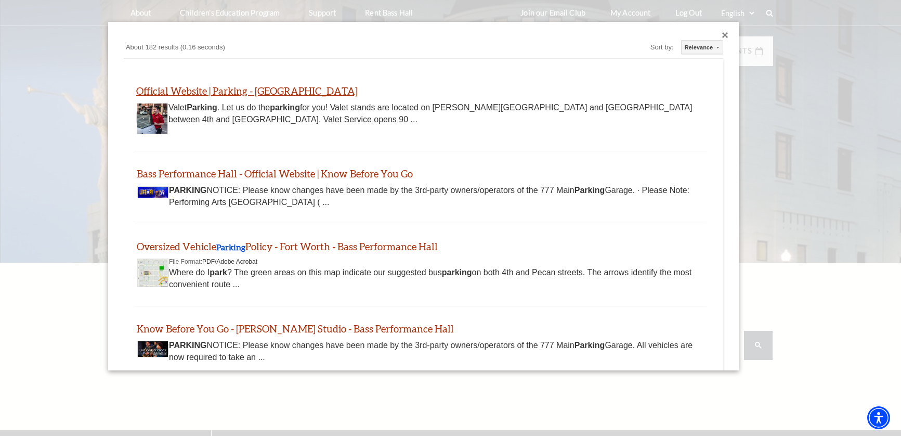
click at [291, 93] on link "Official Website | Parking - Bass Performance Hall" at bounding box center [247, 91] width 222 height 12
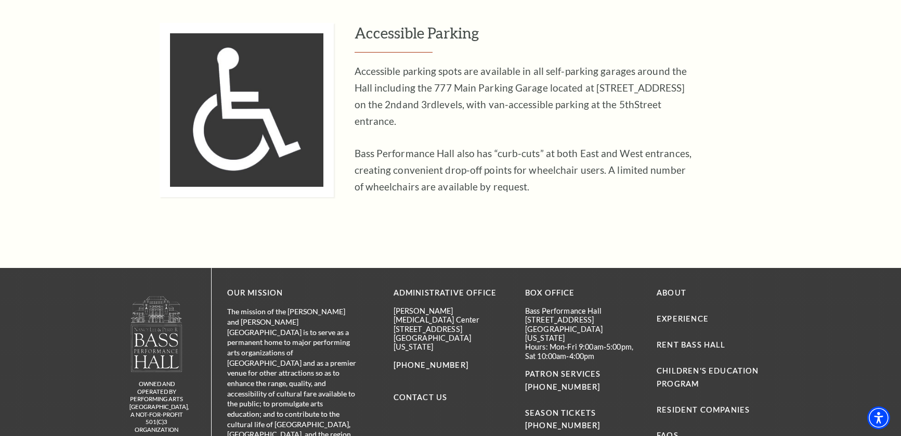
scroll to position [1111, 0]
